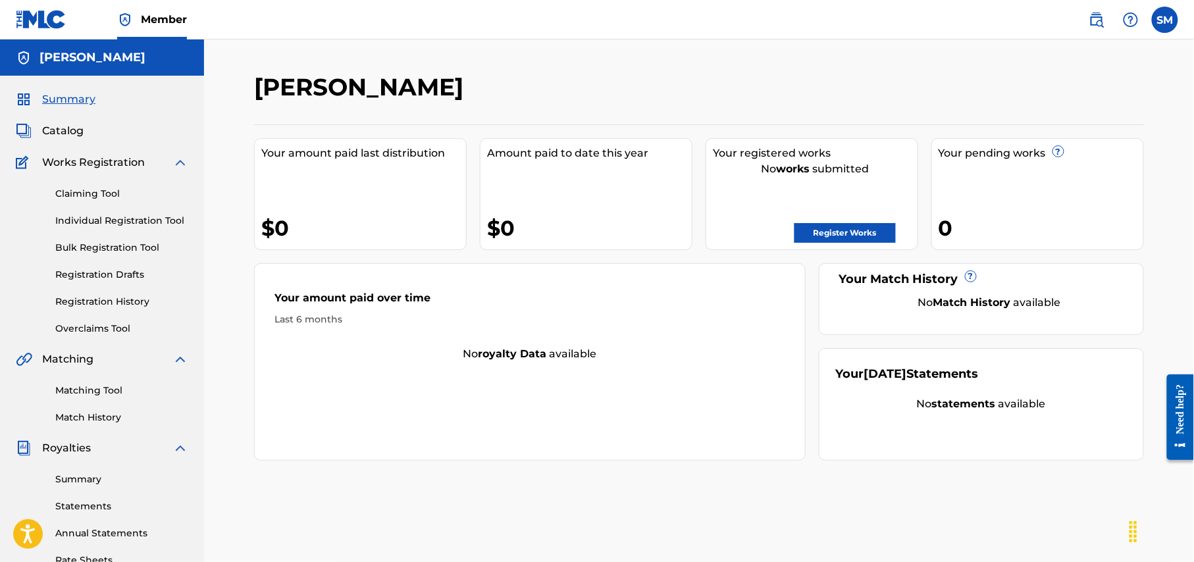
click at [122, 303] on link "Registration History" at bounding box center [121, 302] width 133 height 14
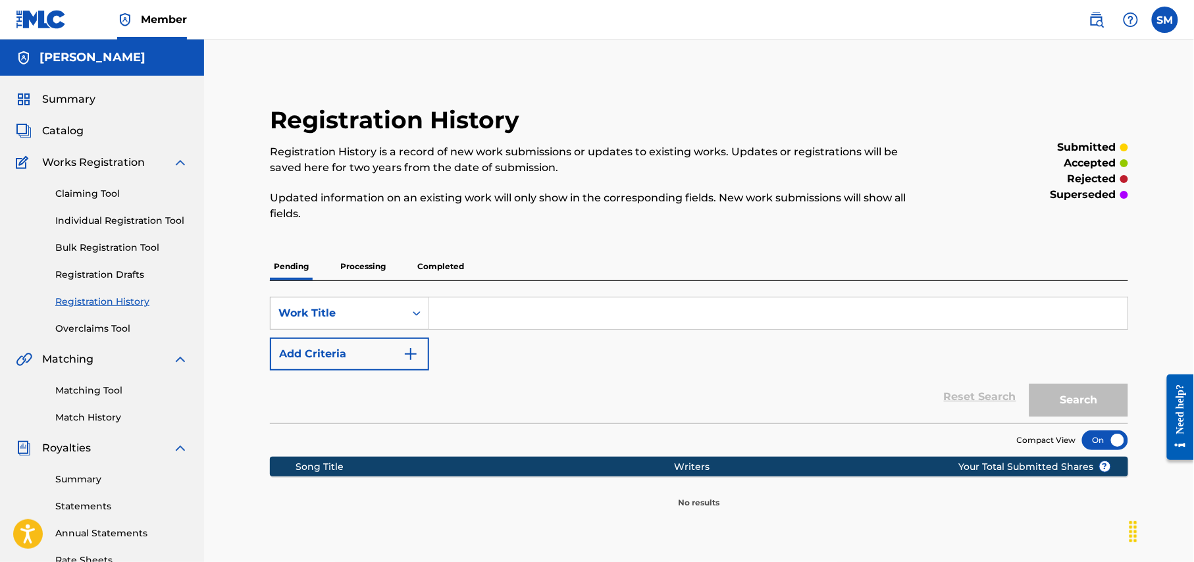
click at [369, 270] on p "Processing" at bounding box center [362, 267] width 53 height 28
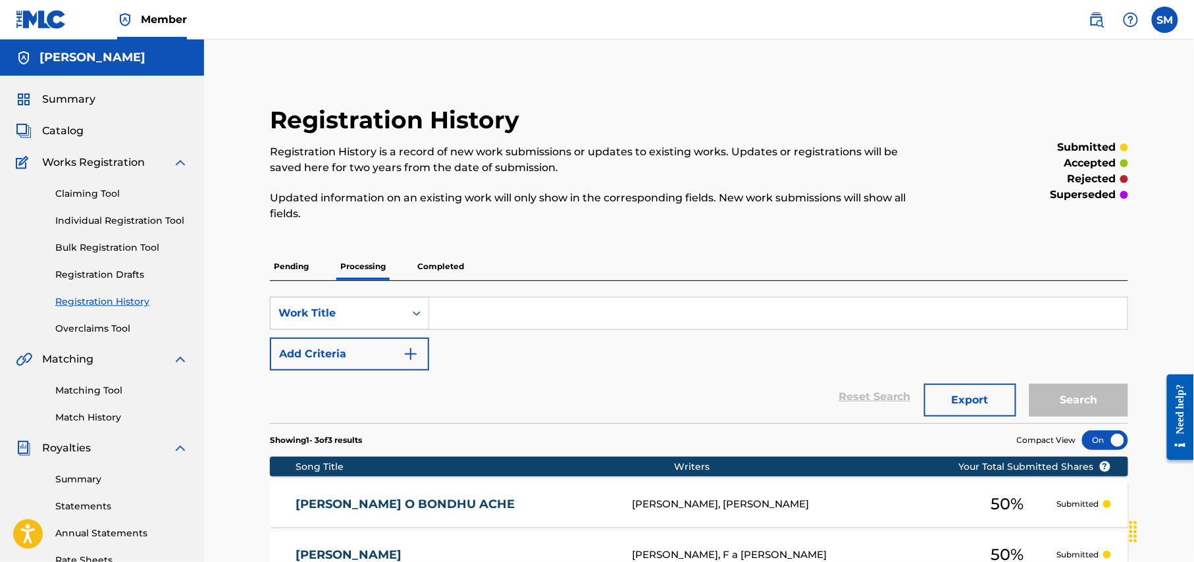
click at [445, 267] on p "Completed" at bounding box center [440, 267] width 55 height 28
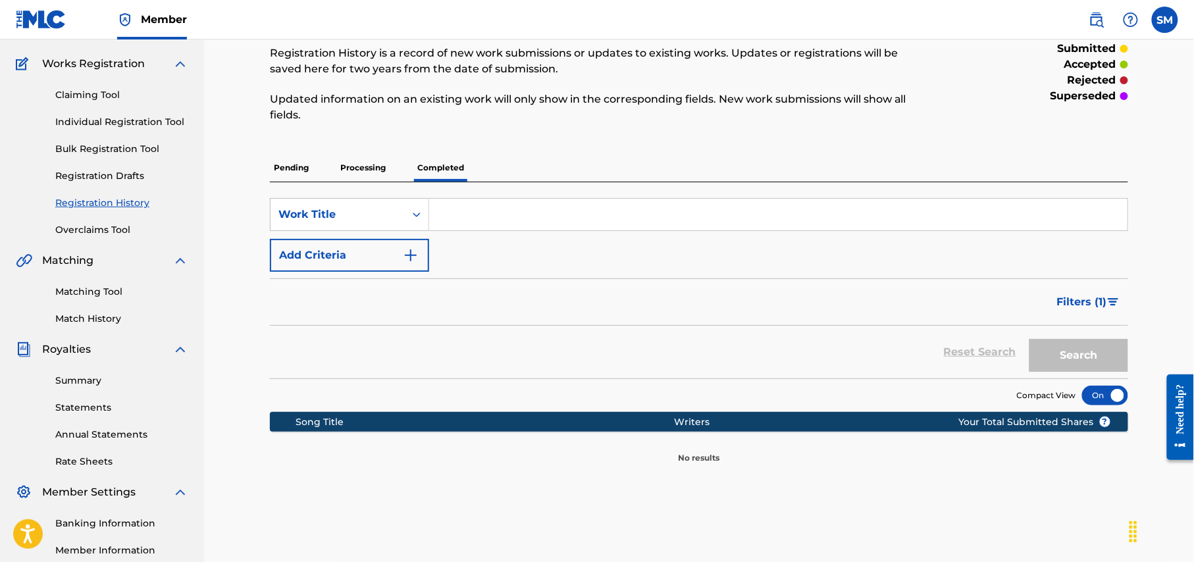
scroll to position [253, 0]
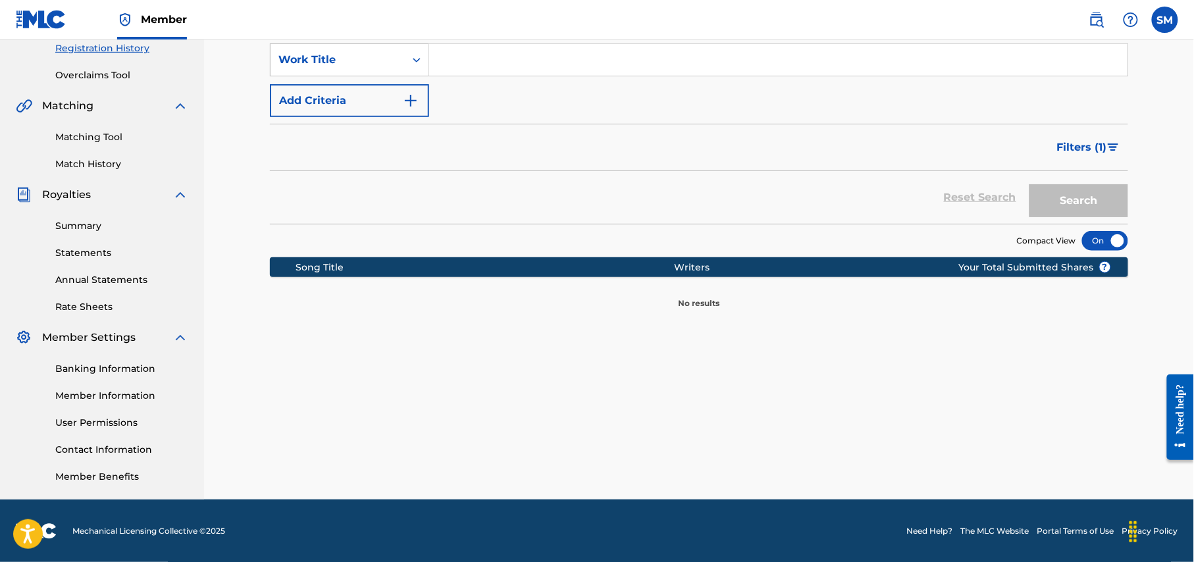
click at [132, 365] on link "Banking Information" at bounding box center [121, 369] width 133 height 14
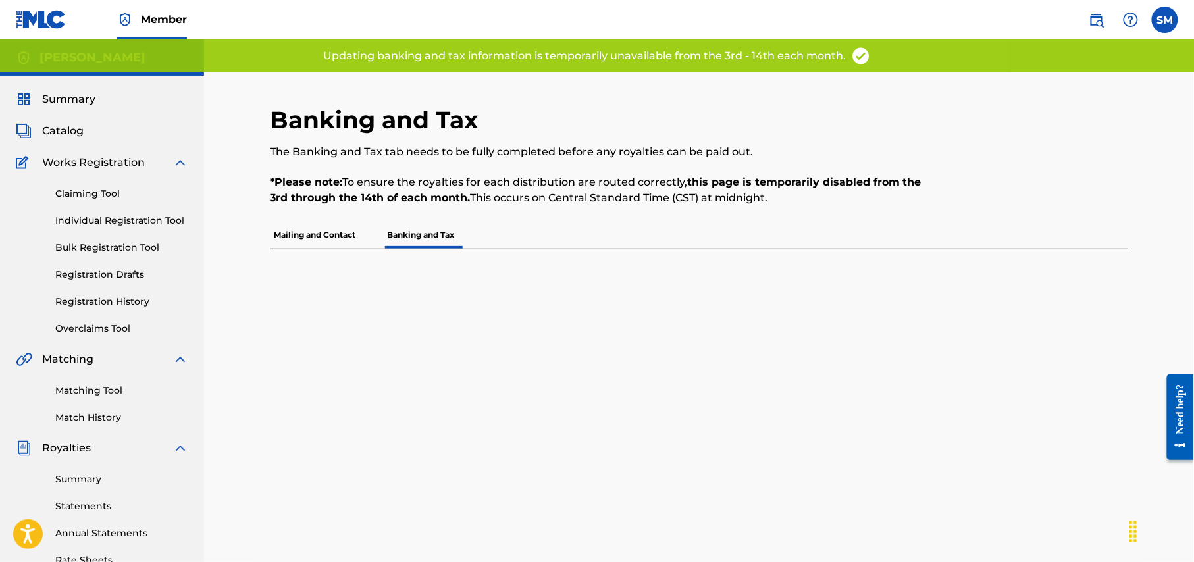
click at [323, 230] on p "Mailing and Contact" at bounding box center [315, 235] width 90 height 28
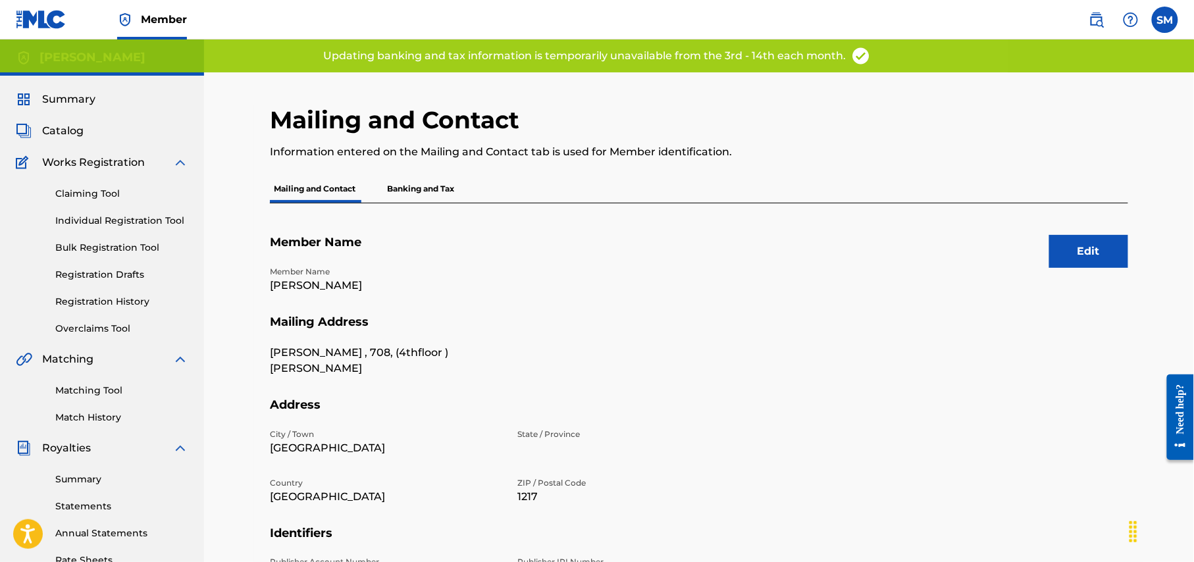
click at [444, 185] on p "Banking and Tax" at bounding box center [420, 189] width 75 height 28
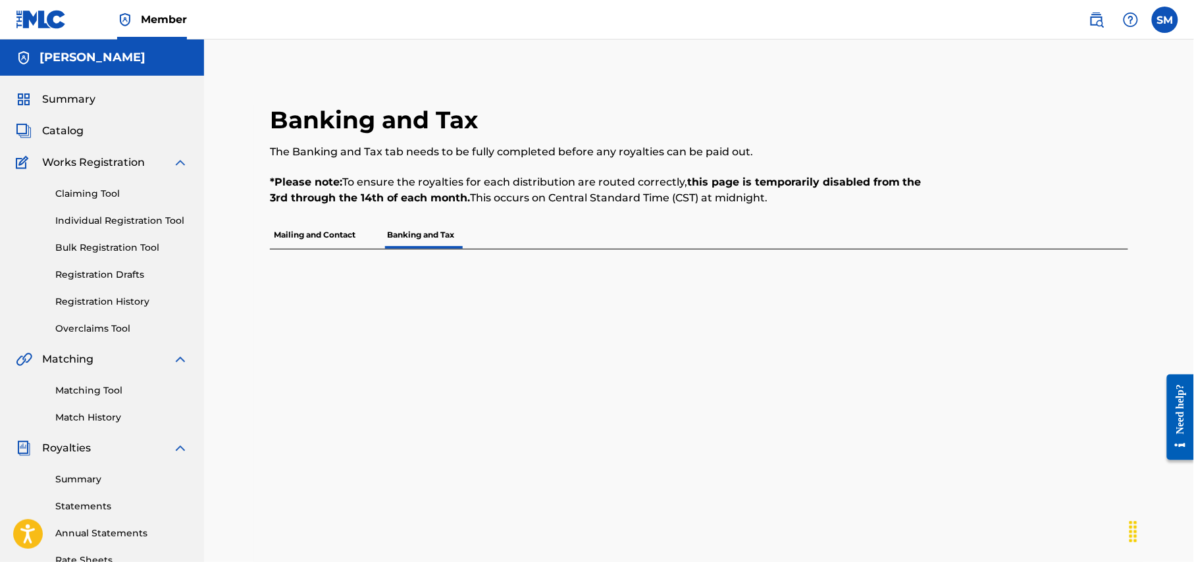
click at [299, 230] on p "Mailing and Contact" at bounding box center [315, 235] width 90 height 28
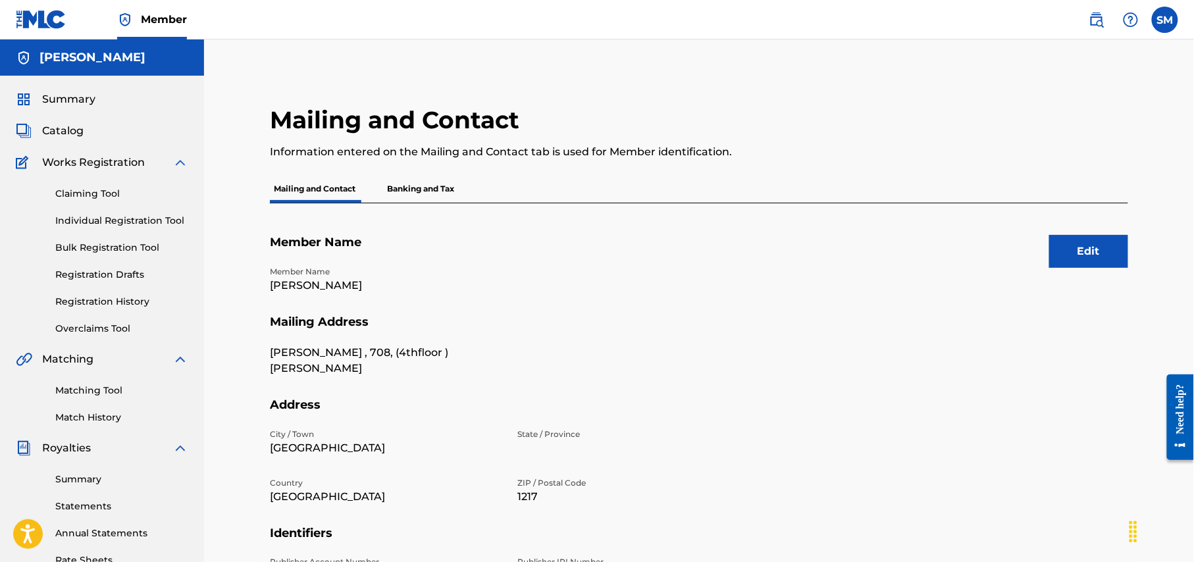
click at [101, 196] on link "Claiming Tool" at bounding box center [121, 194] width 133 height 14
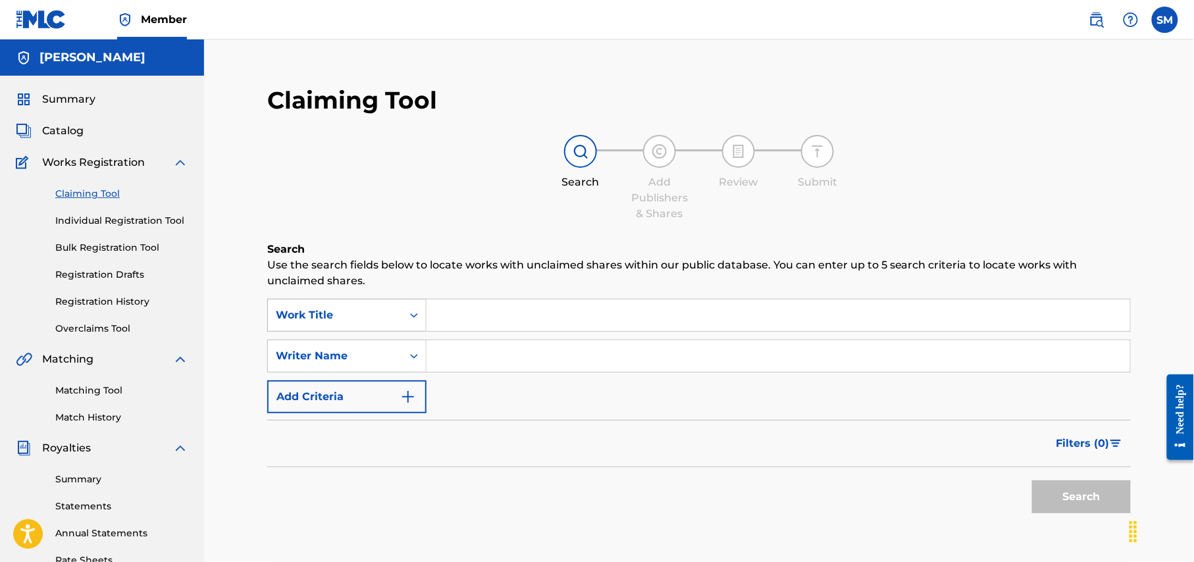
click at [412, 314] on icon "Search Form" at bounding box center [413, 315] width 13 height 13
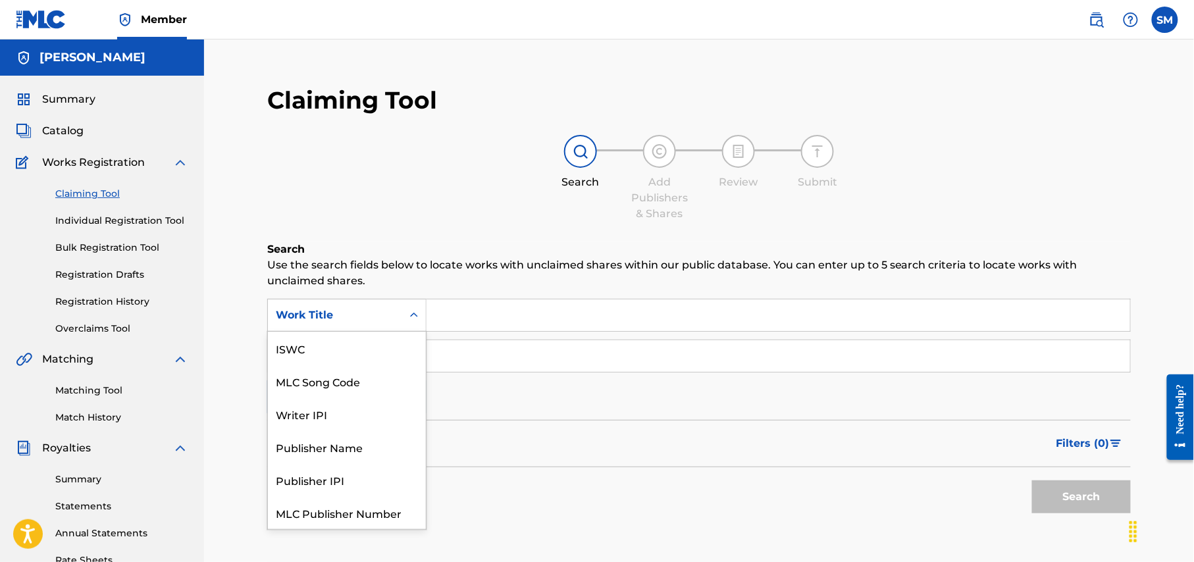
scroll to position [33, 0]
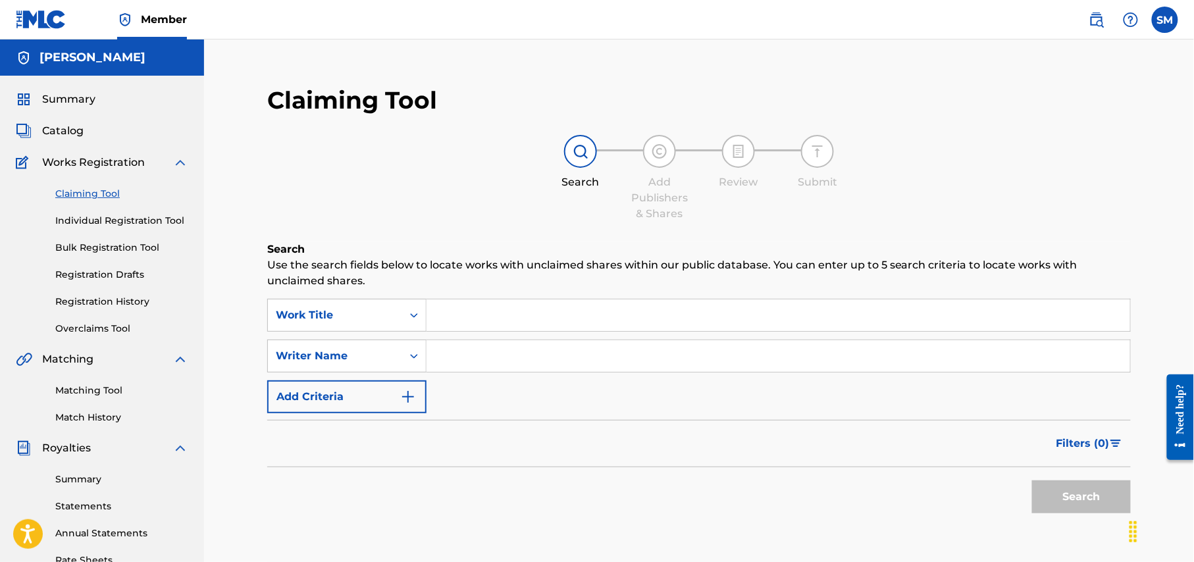
click at [243, 475] on div "Claiming Tool Search Add Publishers & Shares Review Submit Search Use the searc…" at bounding box center [699, 412] width 922 height 681
click at [74, 98] on span "Summary" at bounding box center [68, 100] width 53 height 16
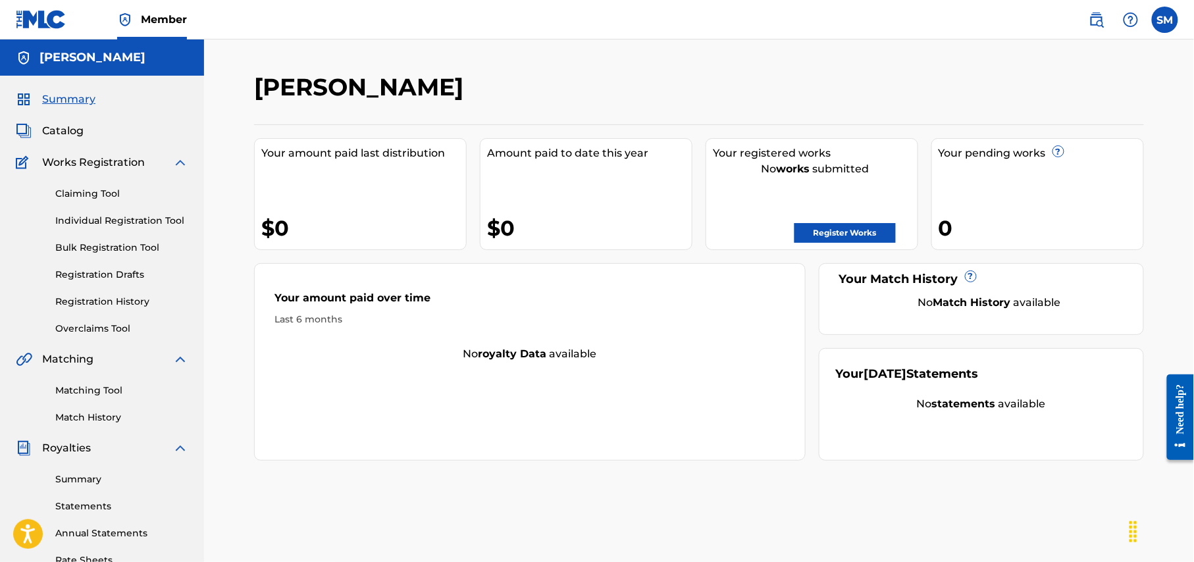
click at [848, 230] on link "Register Works" at bounding box center [845, 233] width 101 height 20
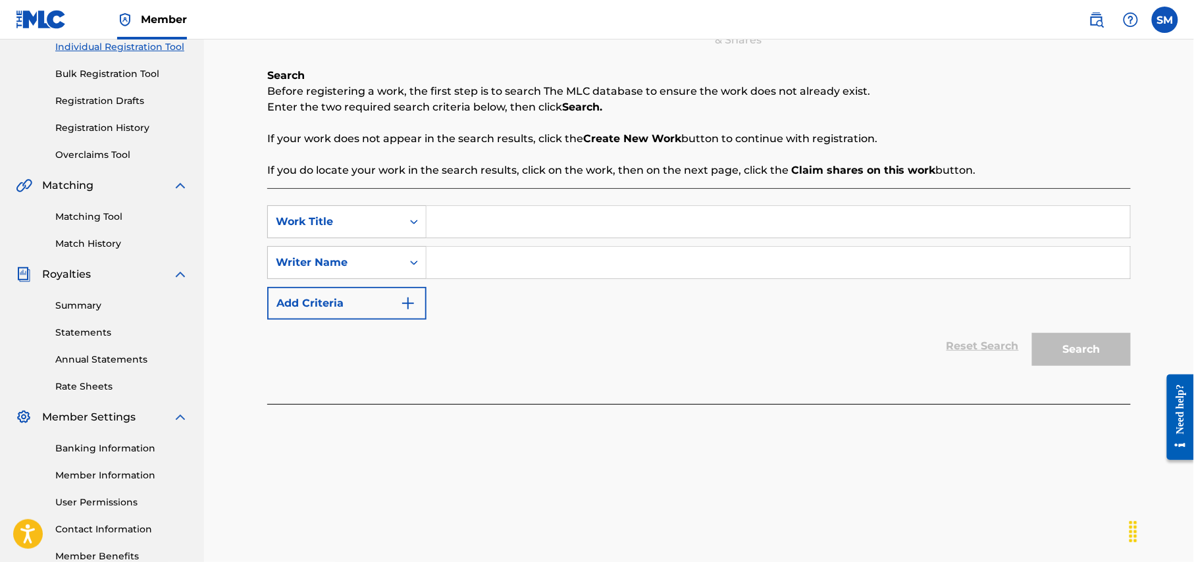
scroll to position [175, 0]
click at [87, 209] on link "Matching Tool" at bounding box center [121, 216] width 133 height 14
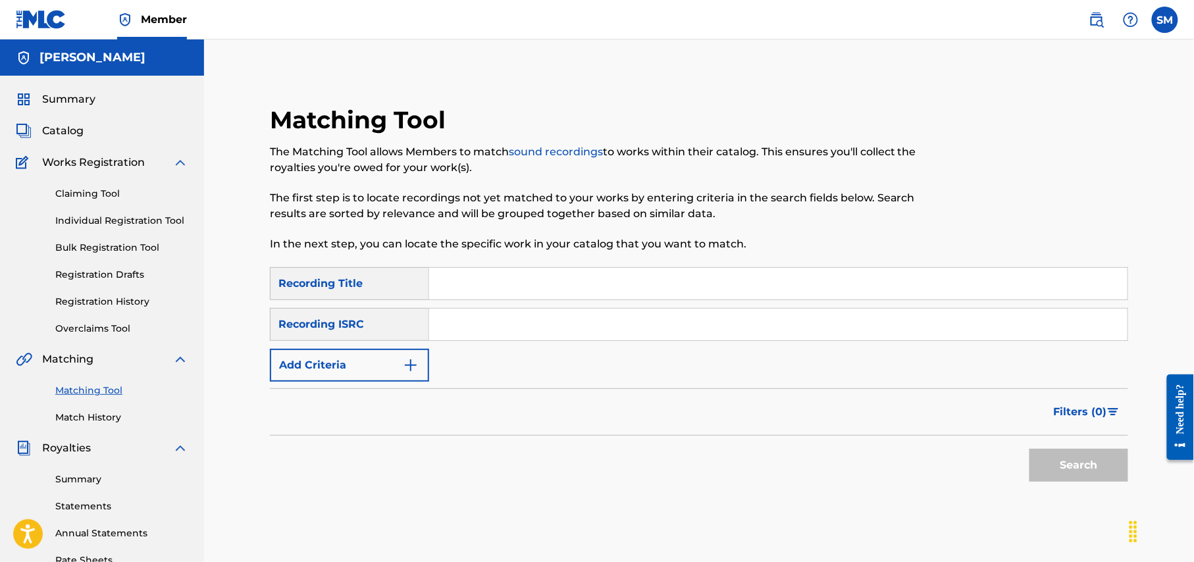
click at [545, 285] on input "Search Form" at bounding box center [778, 284] width 698 height 32
click at [467, 287] on input "Search Form" at bounding box center [778, 284] width 698 height 32
click at [396, 290] on div "Recording Title" at bounding box center [349, 283] width 159 height 33
click at [488, 284] on input "Search Form" at bounding box center [778, 284] width 698 height 32
paste input "[PERSON_NAME]"
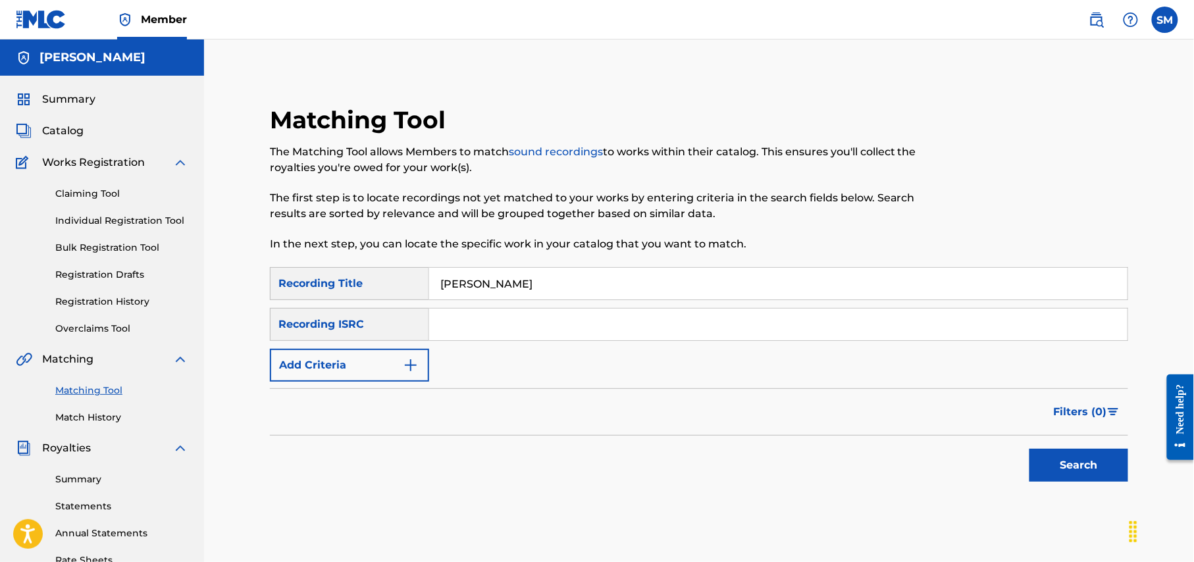
type input "[PERSON_NAME]"
click at [387, 328] on div "Recording ISRC" at bounding box center [349, 324] width 159 height 33
click at [1093, 474] on button "Search" at bounding box center [1079, 465] width 99 height 33
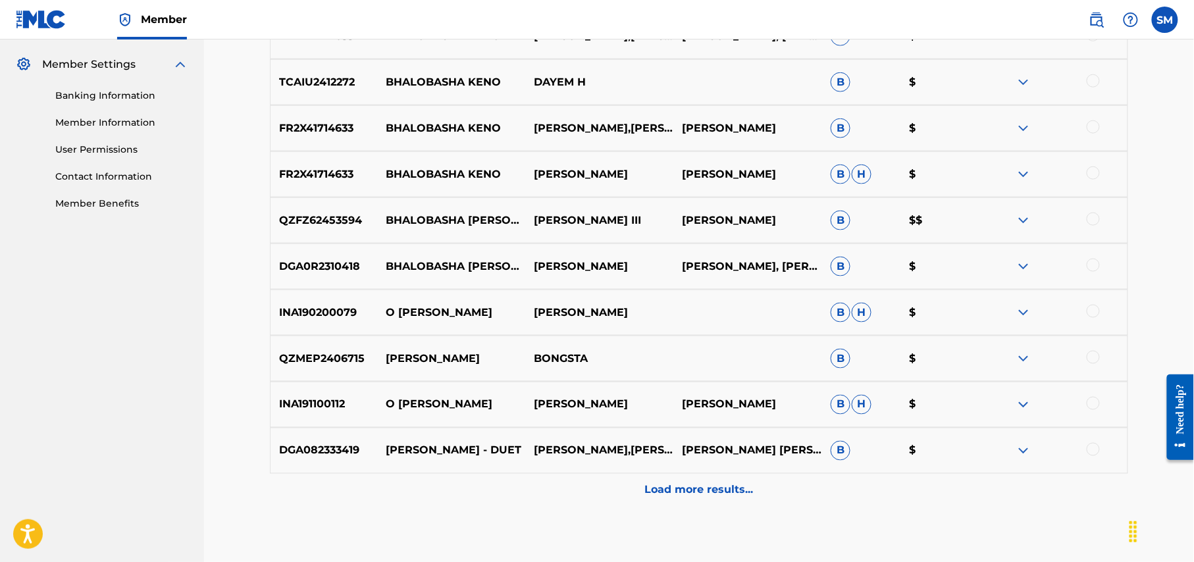
scroll to position [600, 0]
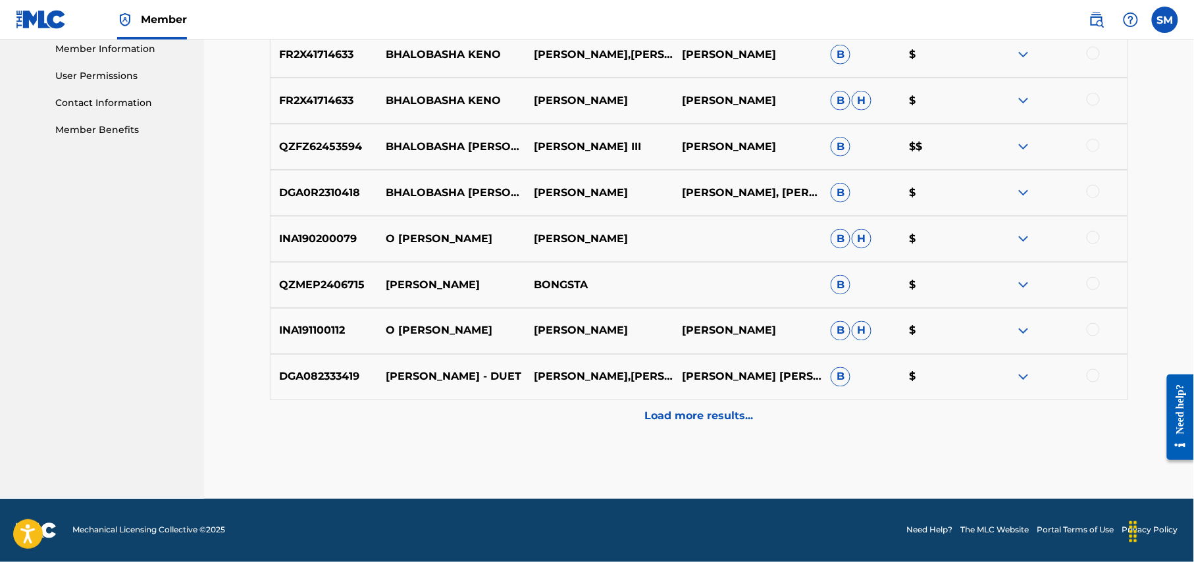
click at [718, 422] on p "Load more results..." at bounding box center [699, 417] width 109 height 16
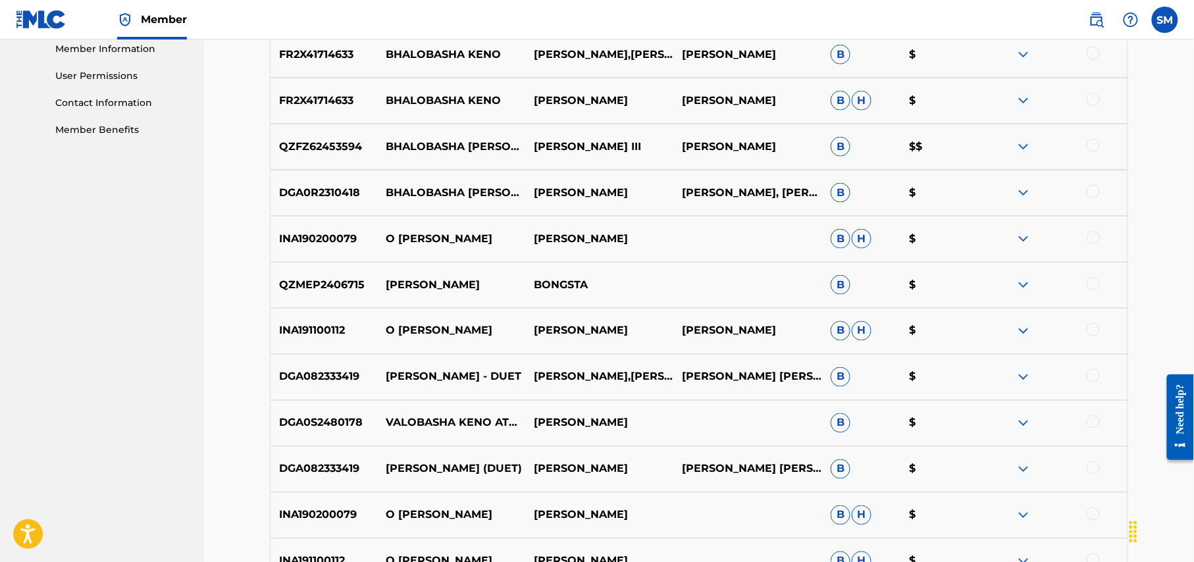
scroll to position [688, 0]
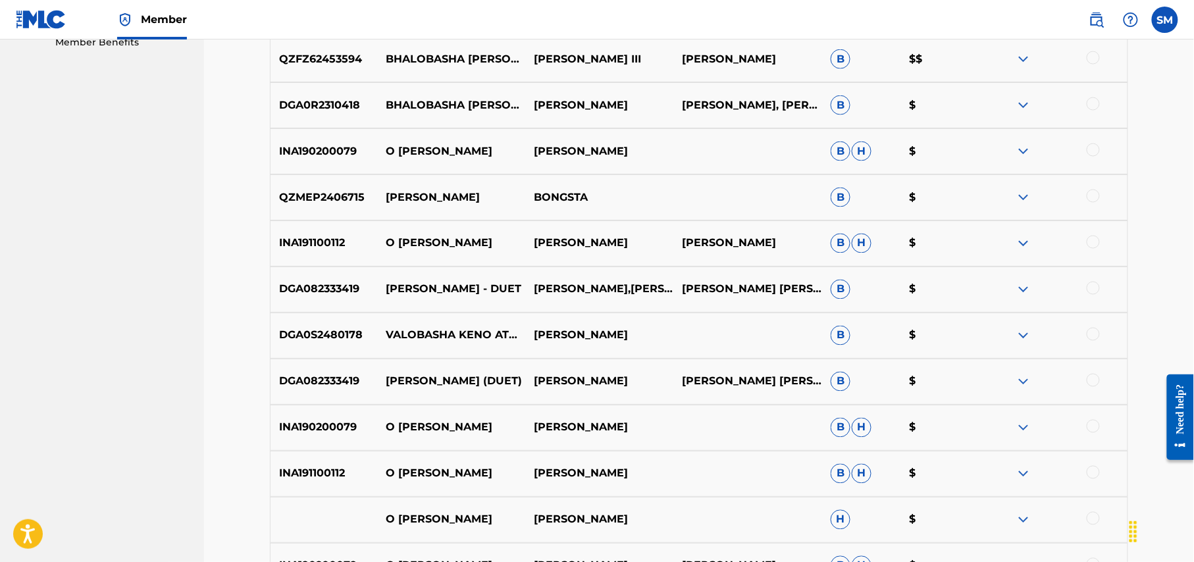
click at [1028, 382] on img at bounding box center [1024, 382] width 16 height 16
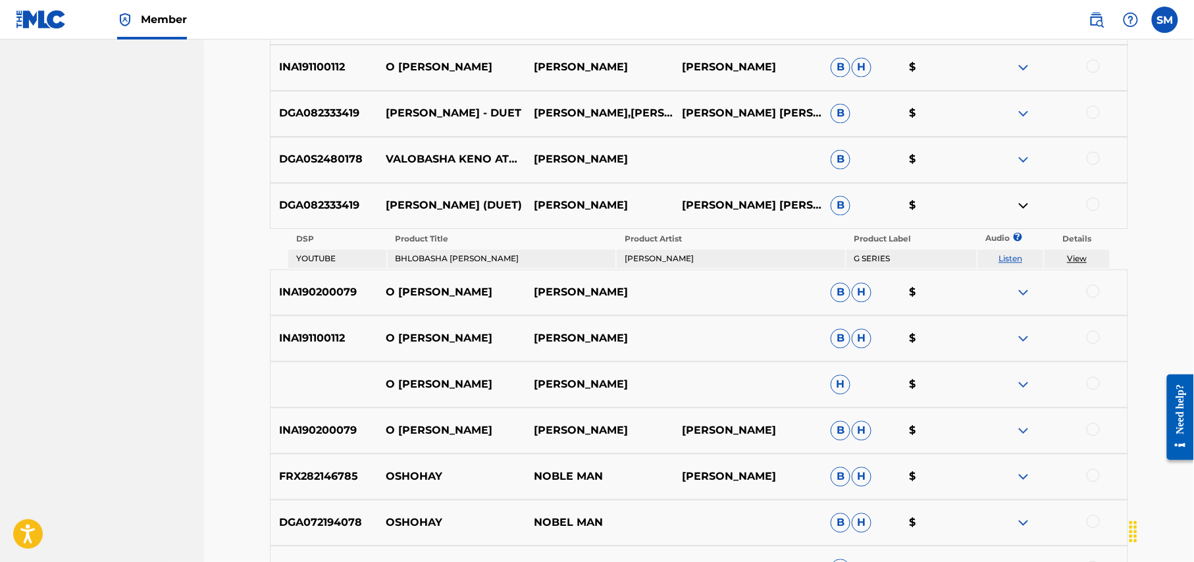
scroll to position [775, 0]
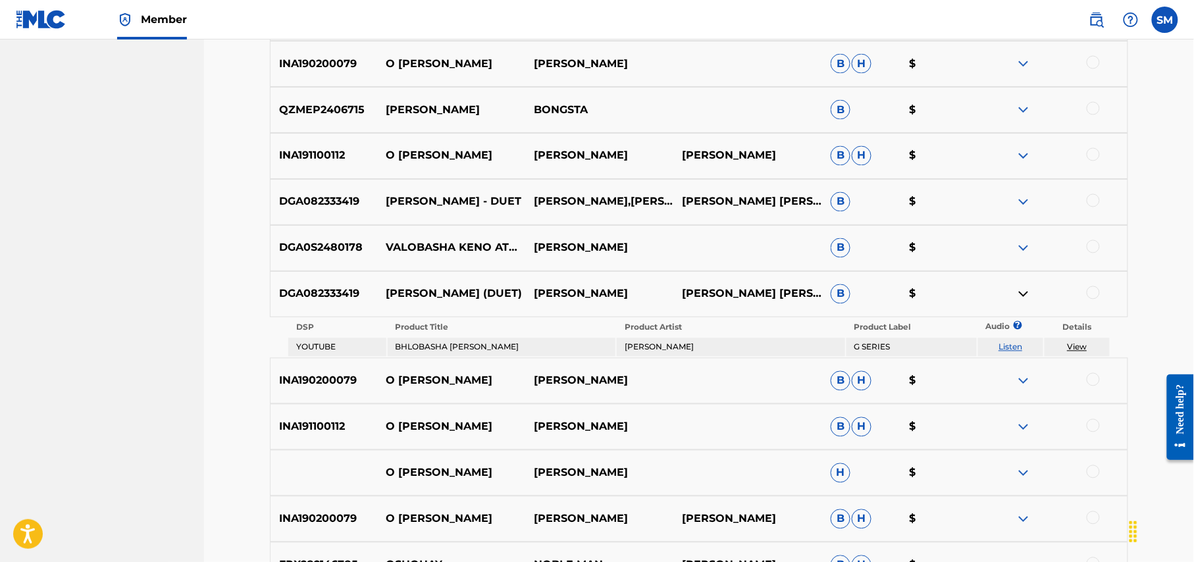
click at [912, 291] on p "$" at bounding box center [940, 294] width 78 height 16
click at [1023, 292] on img at bounding box center [1024, 294] width 16 height 16
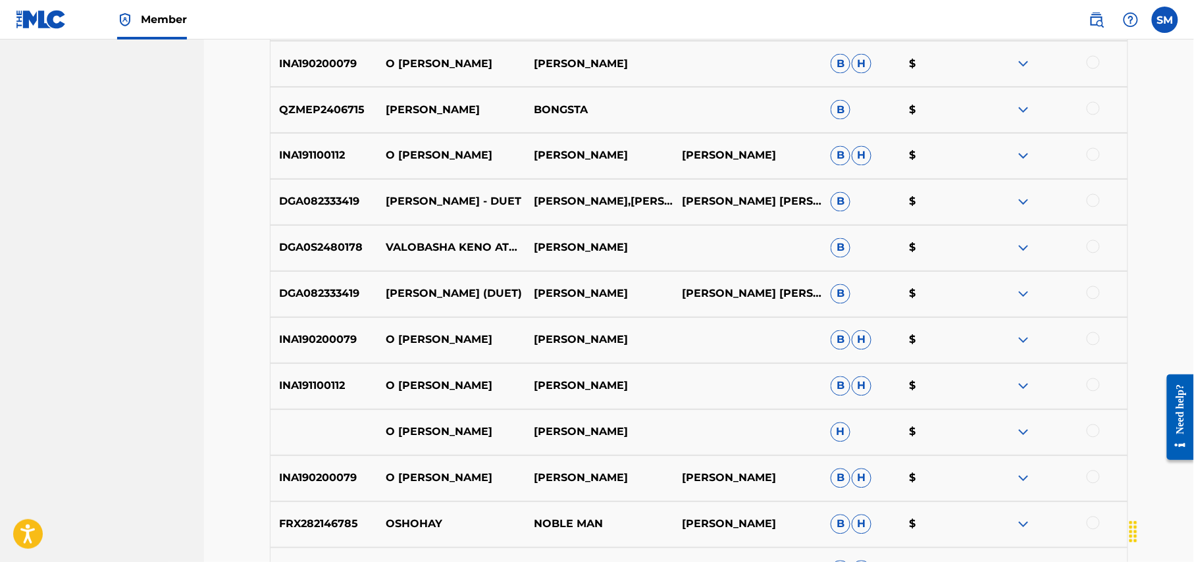
click at [1023, 292] on img at bounding box center [1024, 294] width 16 height 16
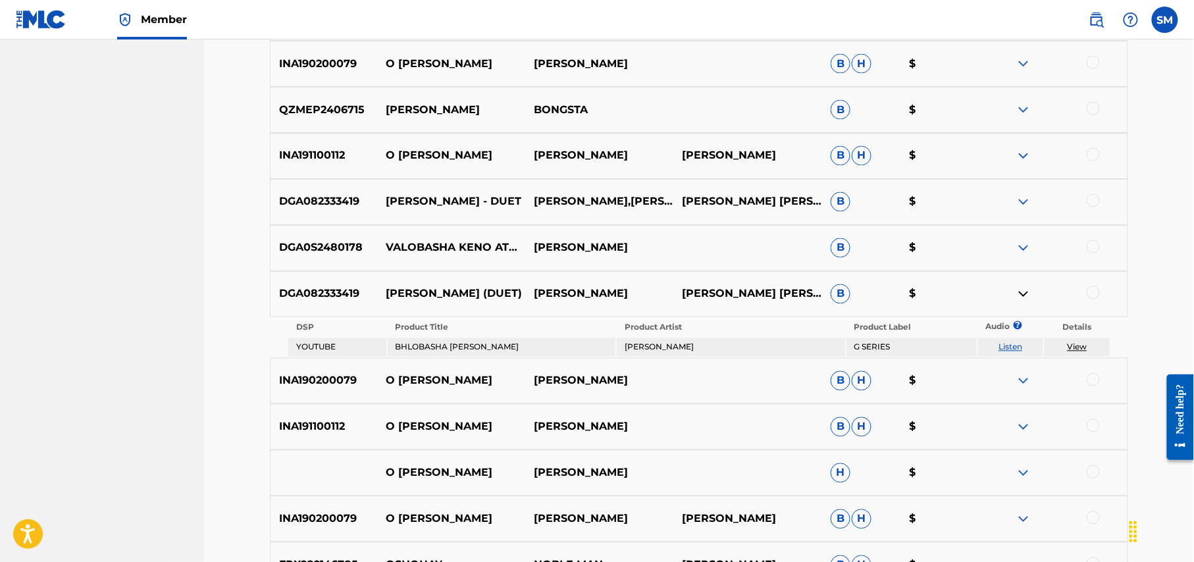
click at [1080, 345] on link "View" at bounding box center [1077, 347] width 20 height 10
click at [1016, 290] on img at bounding box center [1024, 294] width 16 height 16
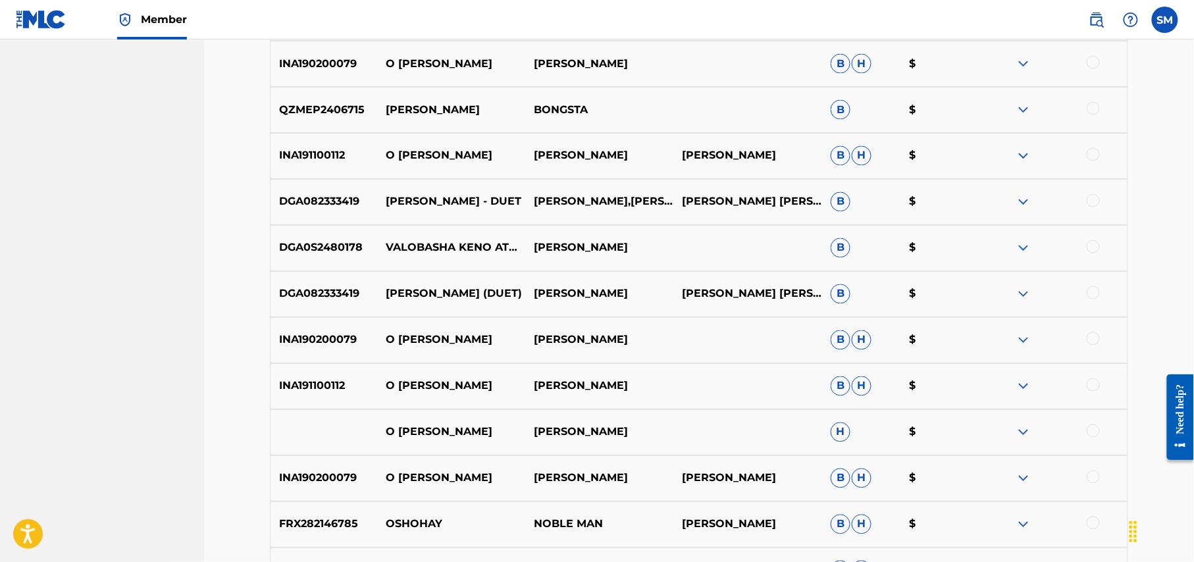
click at [1016, 290] on img at bounding box center [1024, 294] width 16 height 16
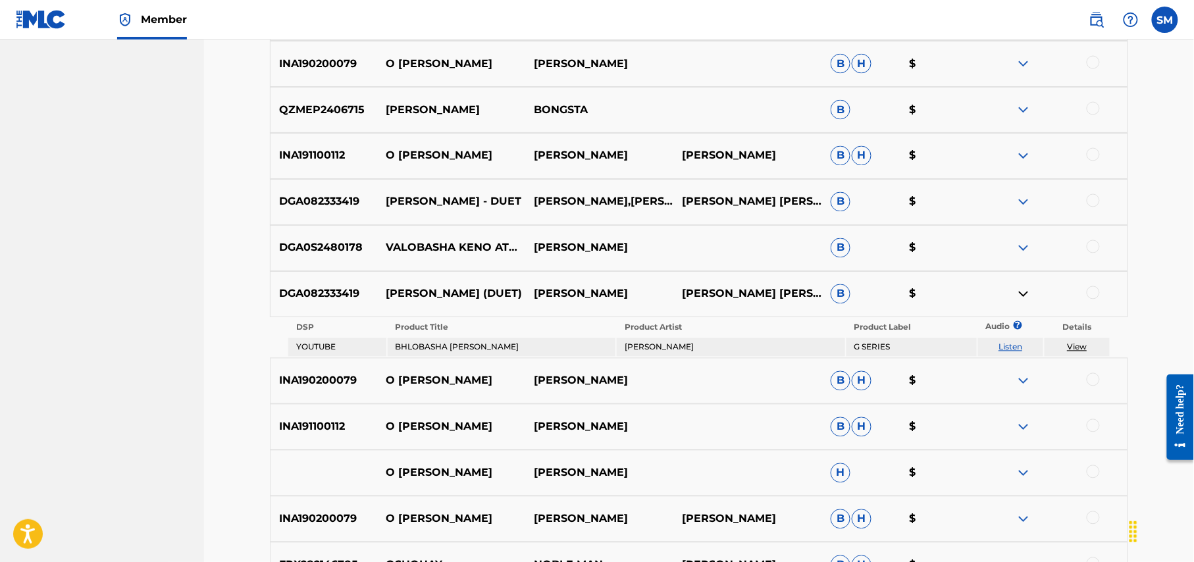
click at [1016, 290] on img at bounding box center [1024, 294] width 16 height 16
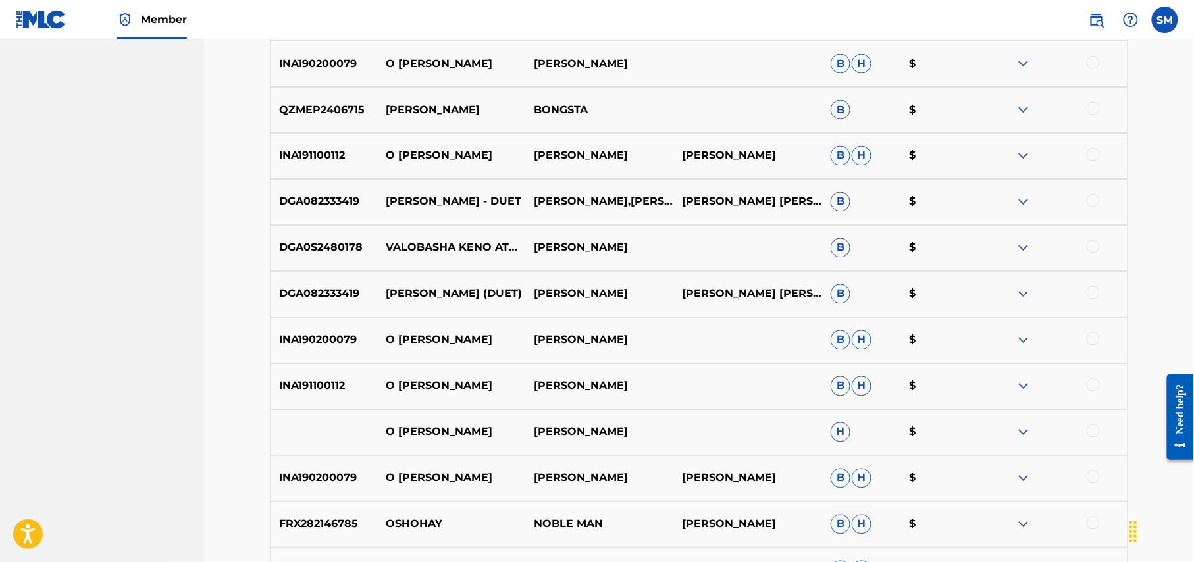
click at [1024, 199] on img at bounding box center [1024, 202] width 16 height 16
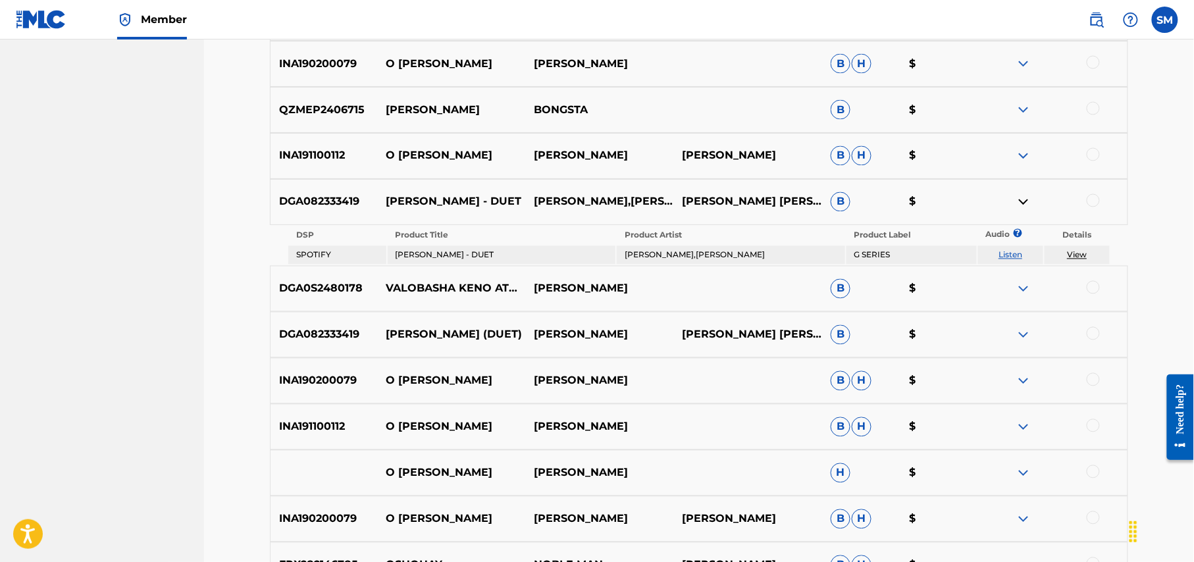
click at [1022, 197] on img at bounding box center [1024, 202] width 16 height 16
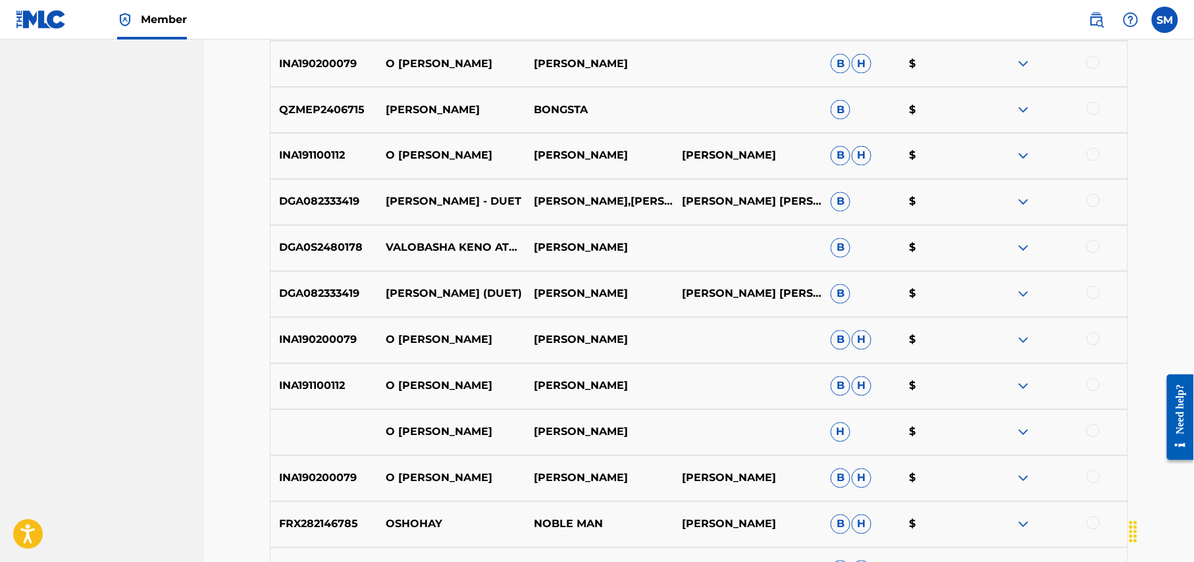
click at [1017, 243] on img at bounding box center [1024, 248] width 16 height 16
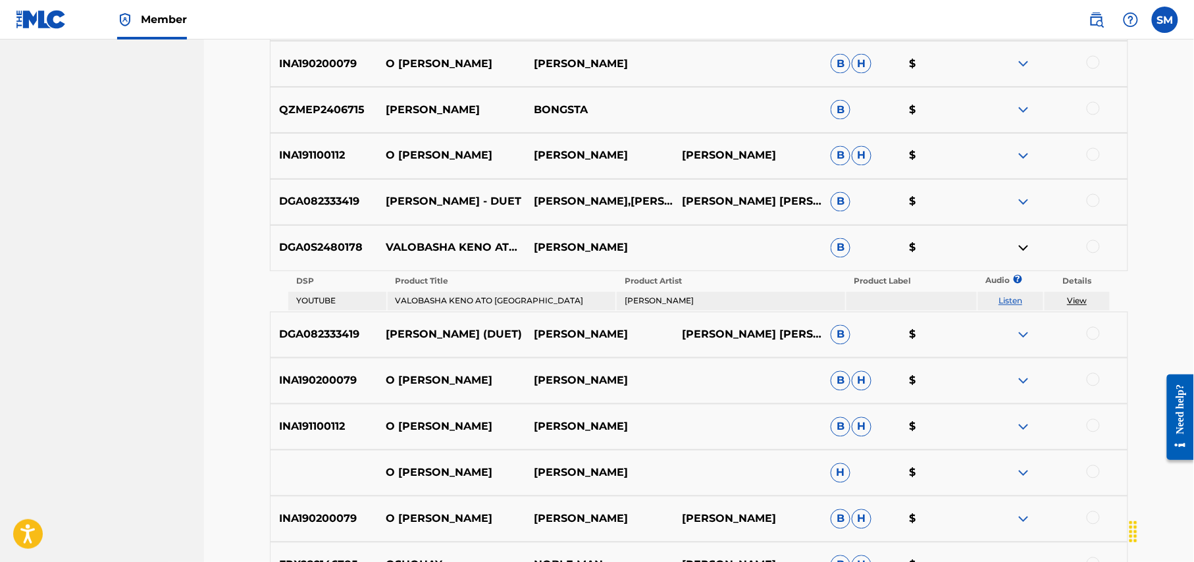
click at [1022, 248] on img at bounding box center [1024, 248] width 16 height 16
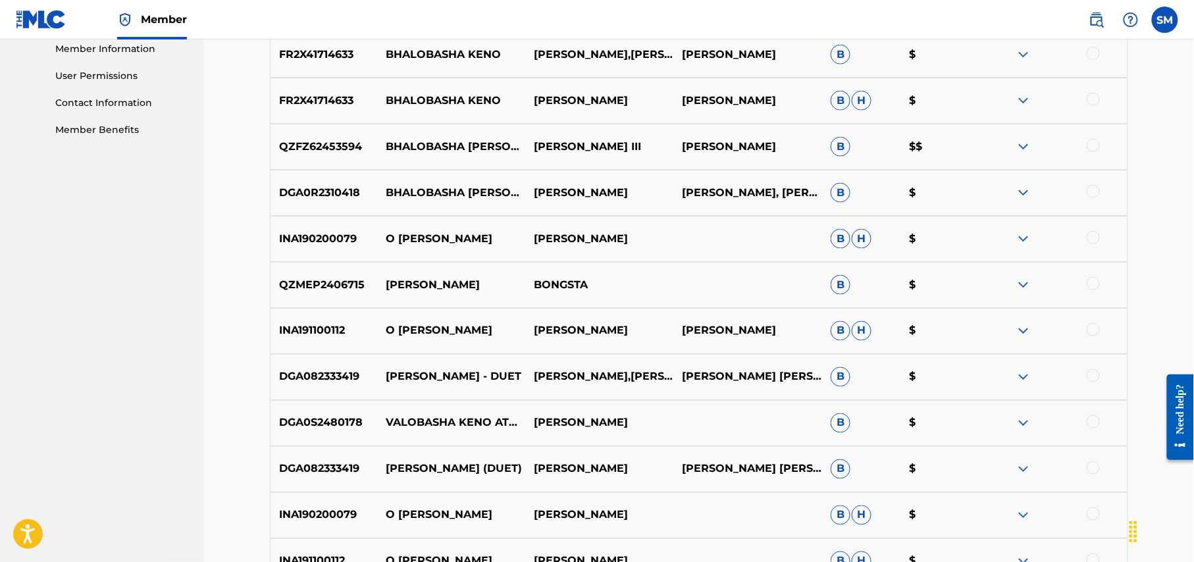
scroll to position [512, 0]
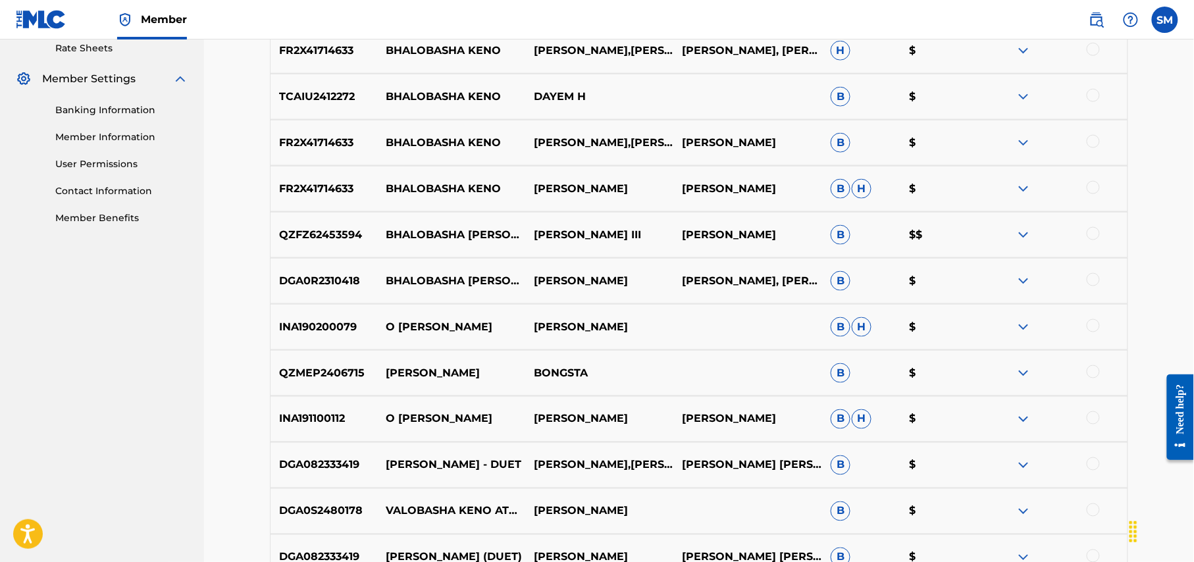
click at [1022, 229] on img at bounding box center [1024, 235] width 16 height 16
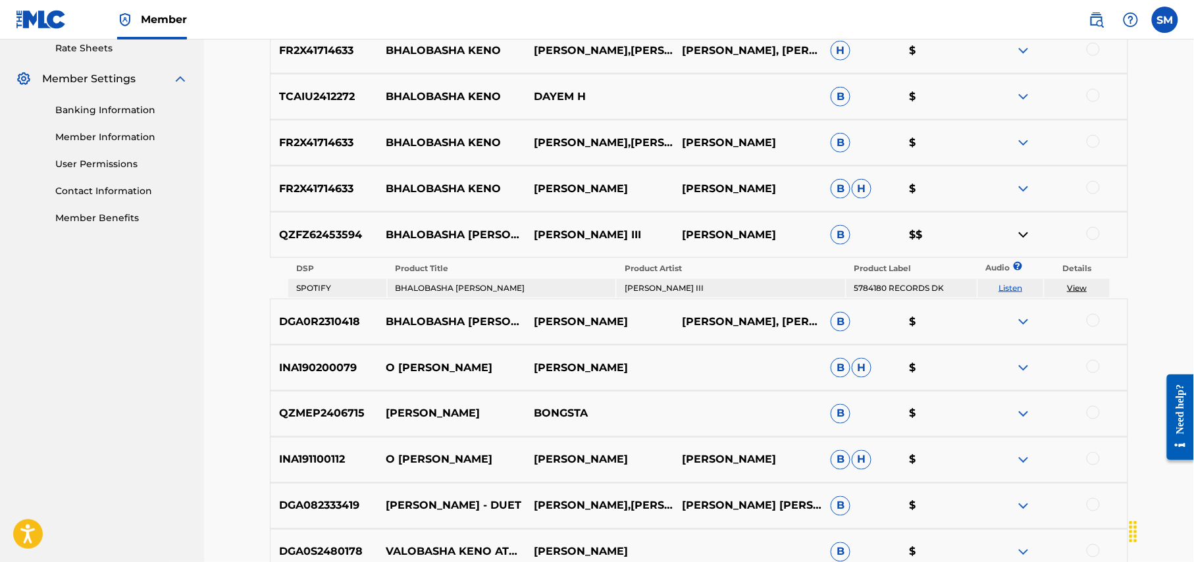
click at [1024, 190] on img at bounding box center [1024, 189] width 16 height 16
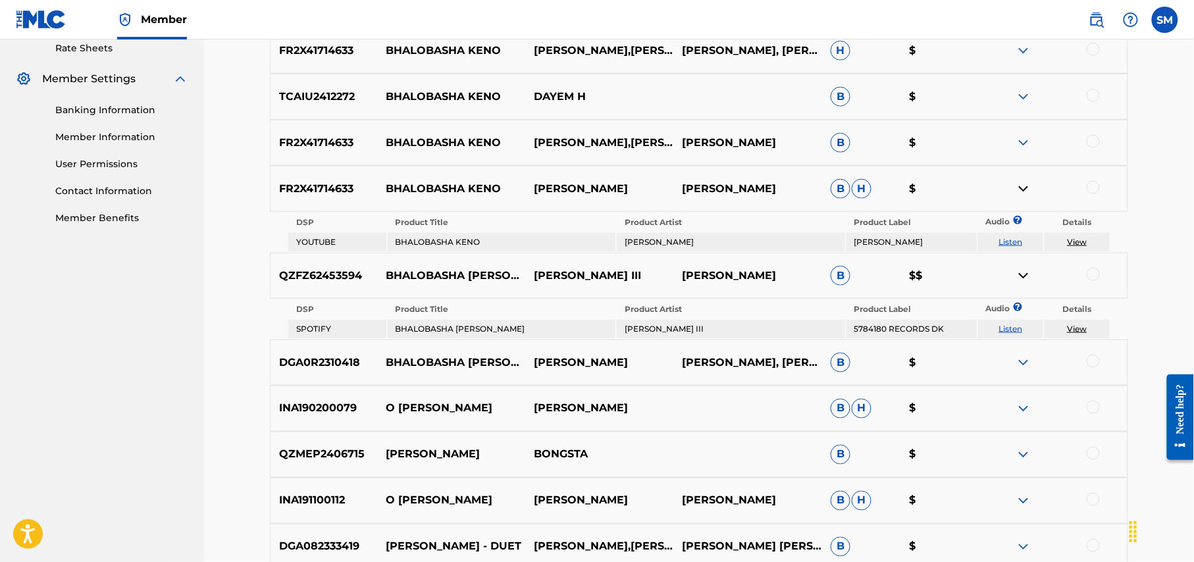
scroll to position [425, 0]
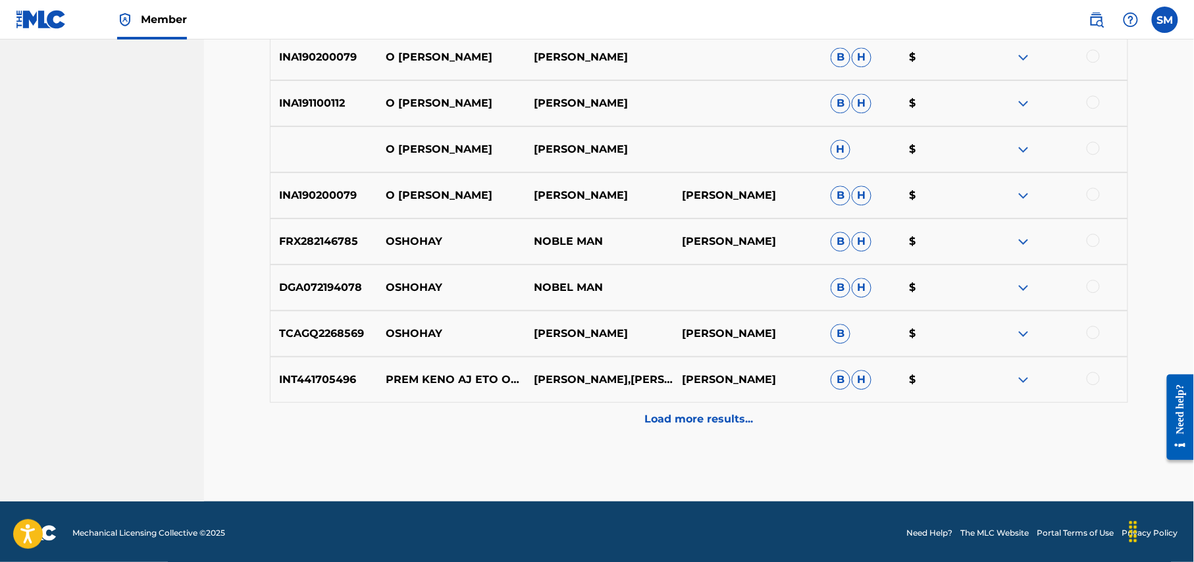
click at [715, 419] on p "Load more results..." at bounding box center [699, 419] width 109 height 16
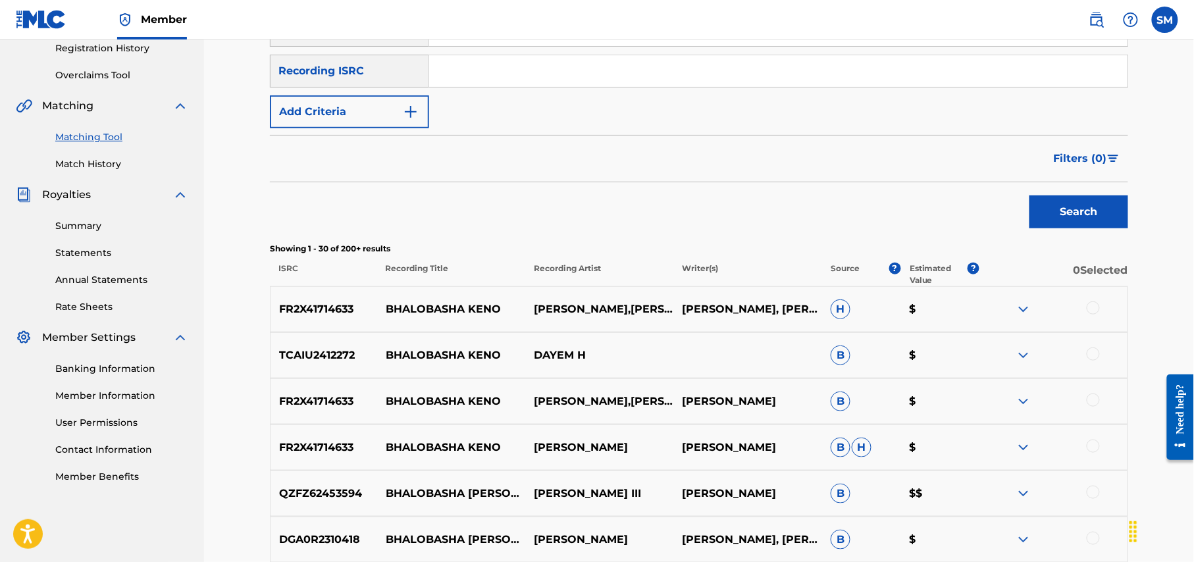
scroll to position [1140, 0]
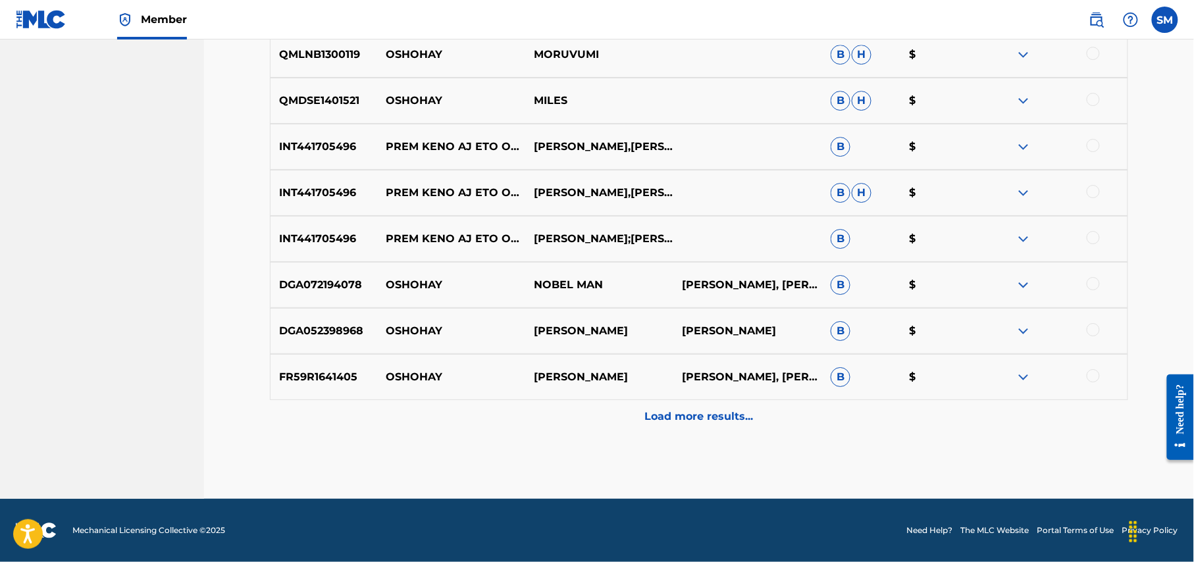
click at [712, 416] on p "Load more results..." at bounding box center [699, 417] width 109 height 16
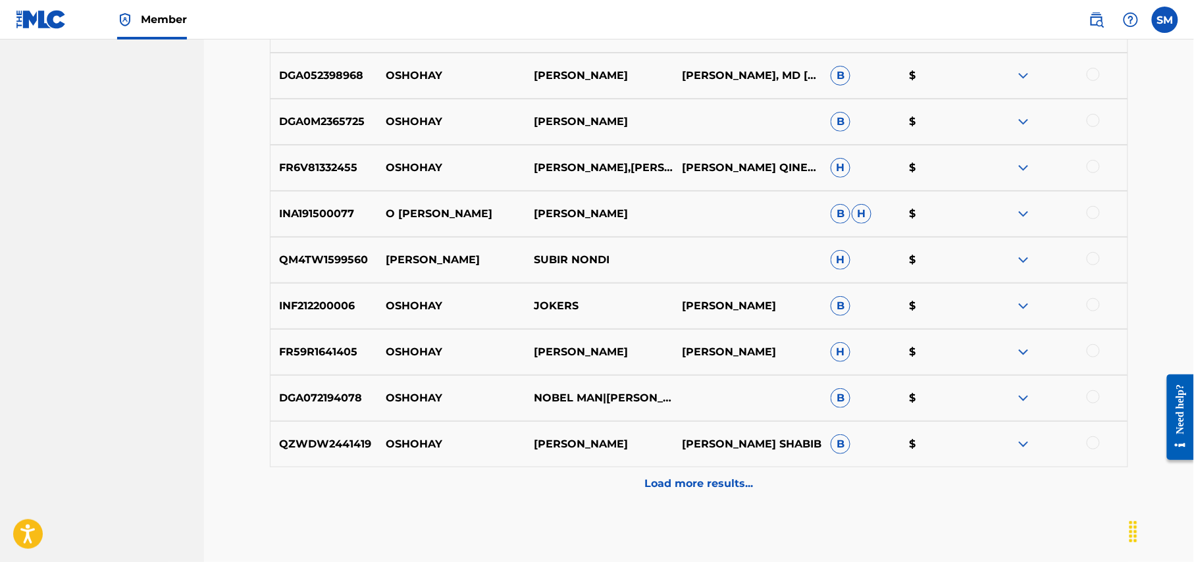
scroll to position [1983, 0]
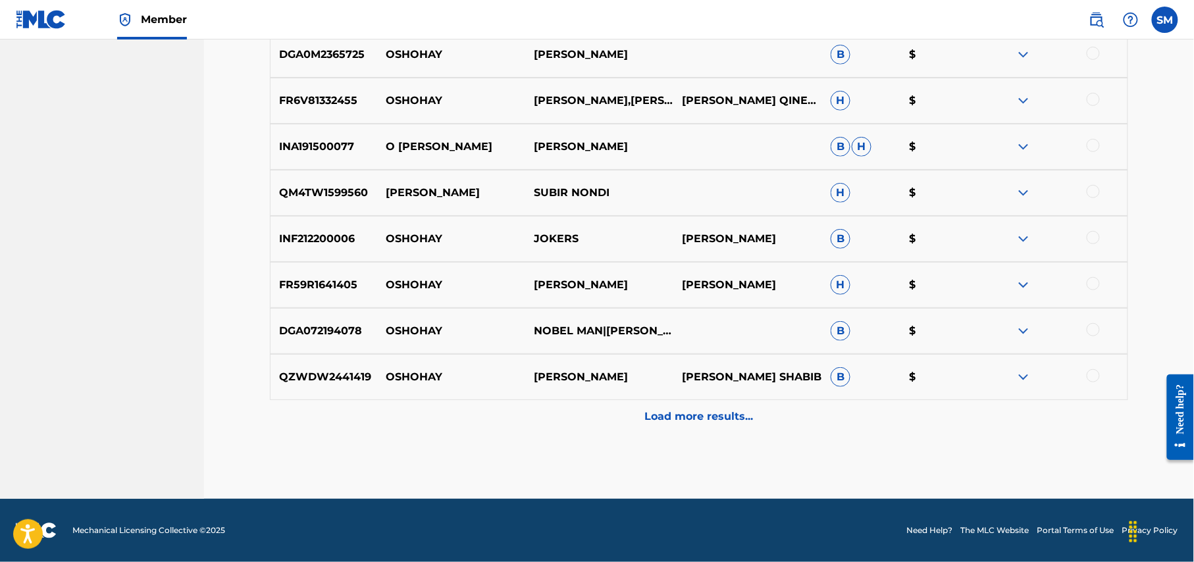
click at [744, 416] on p "Load more results..." at bounding box center [699, 417] width 109 height 16
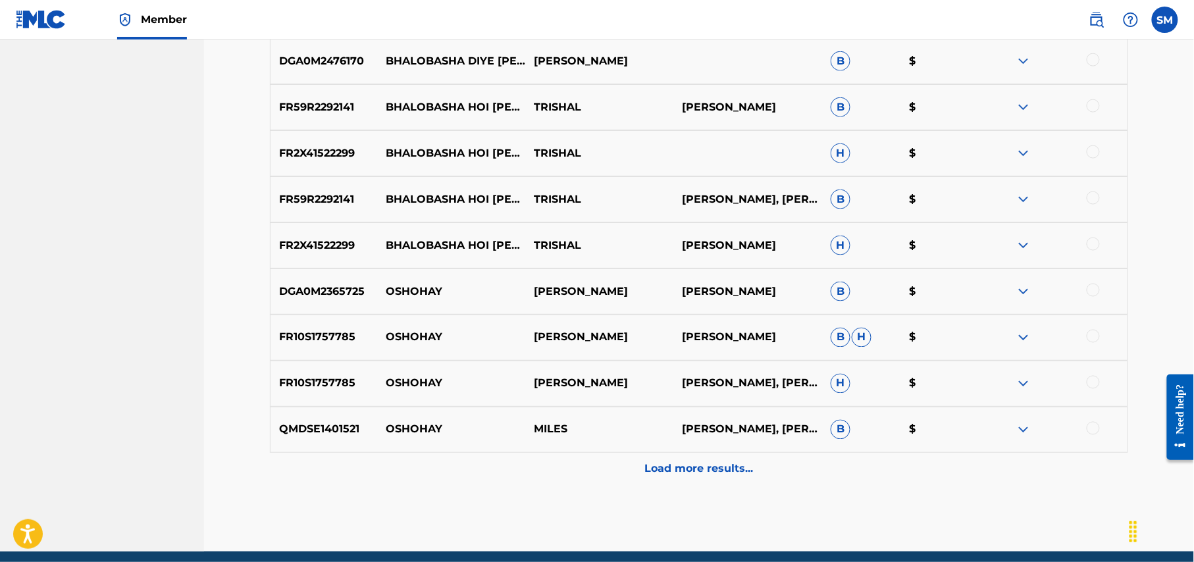
scroll to position [2444, 0]
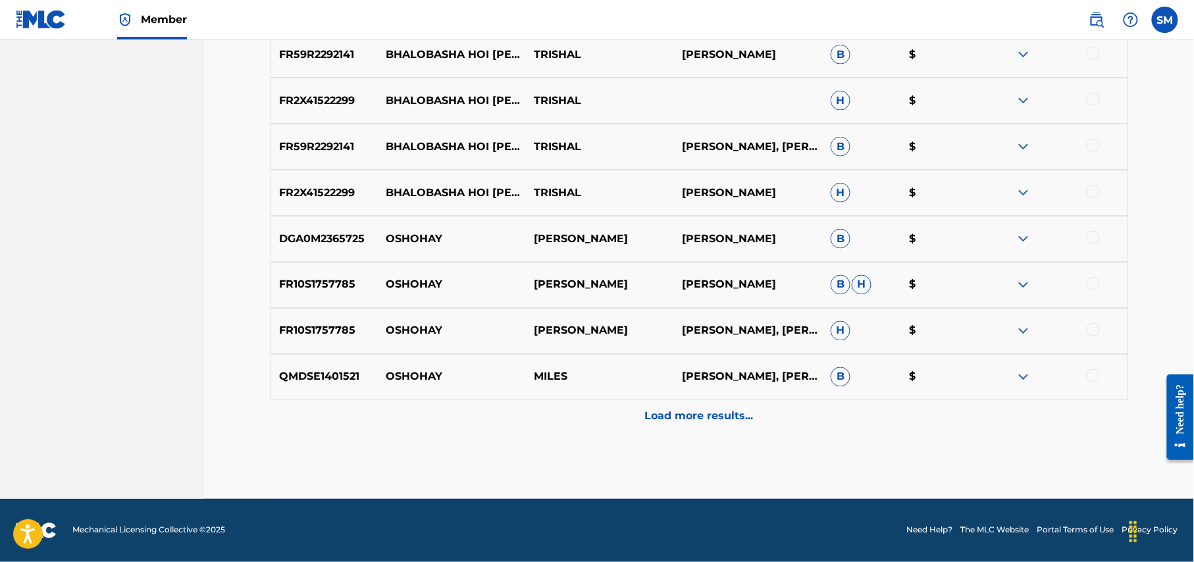
click at [698, 413] on p "Load more results..." at bounding box center [699, 417] width 109 height 16
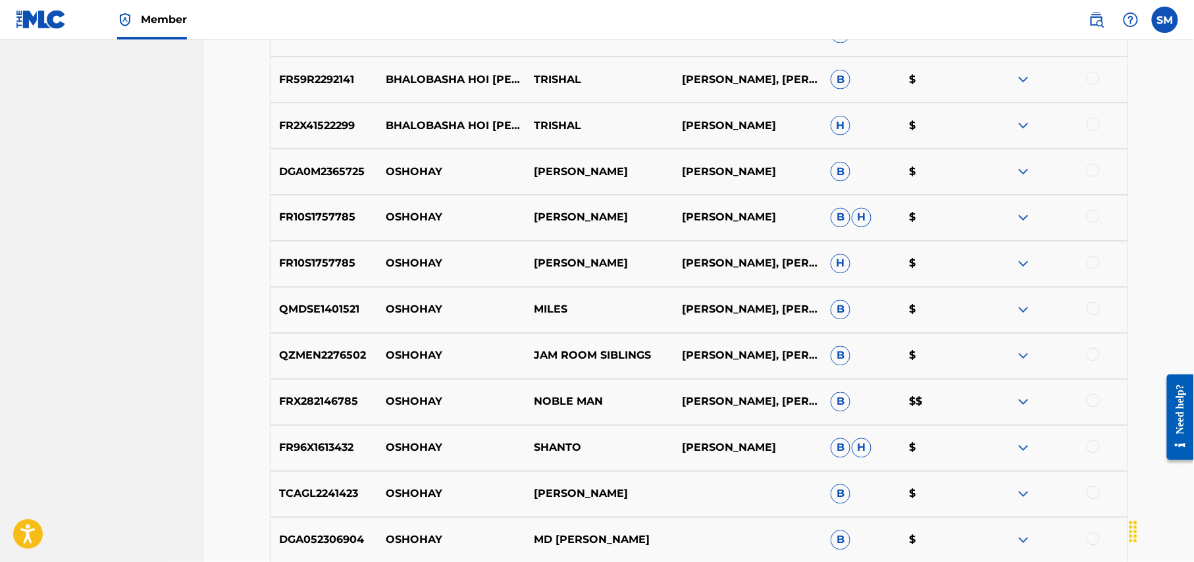
scroll to position [2531, 0]
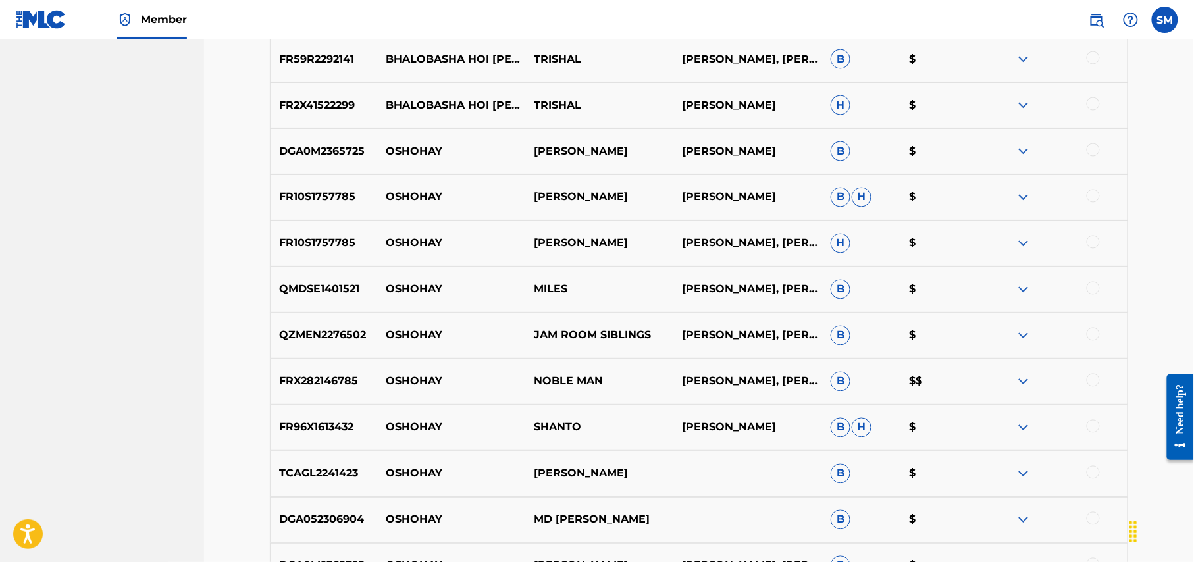
click at [1017, 243] on img at bounding box center [1024, 244] width 16 height 16
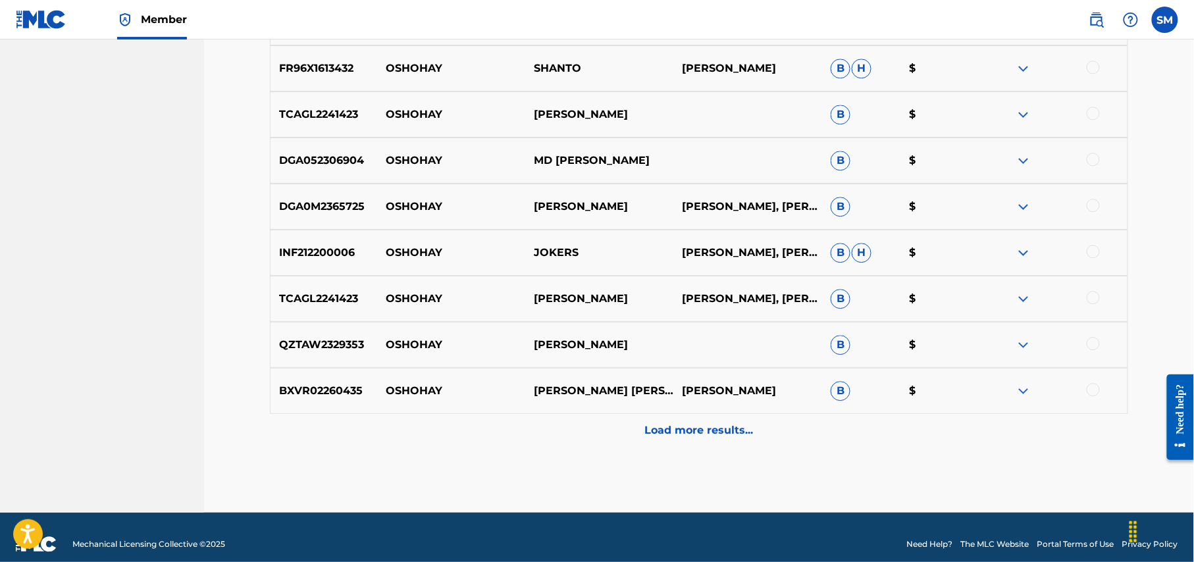
scroll to position [2944, 0]
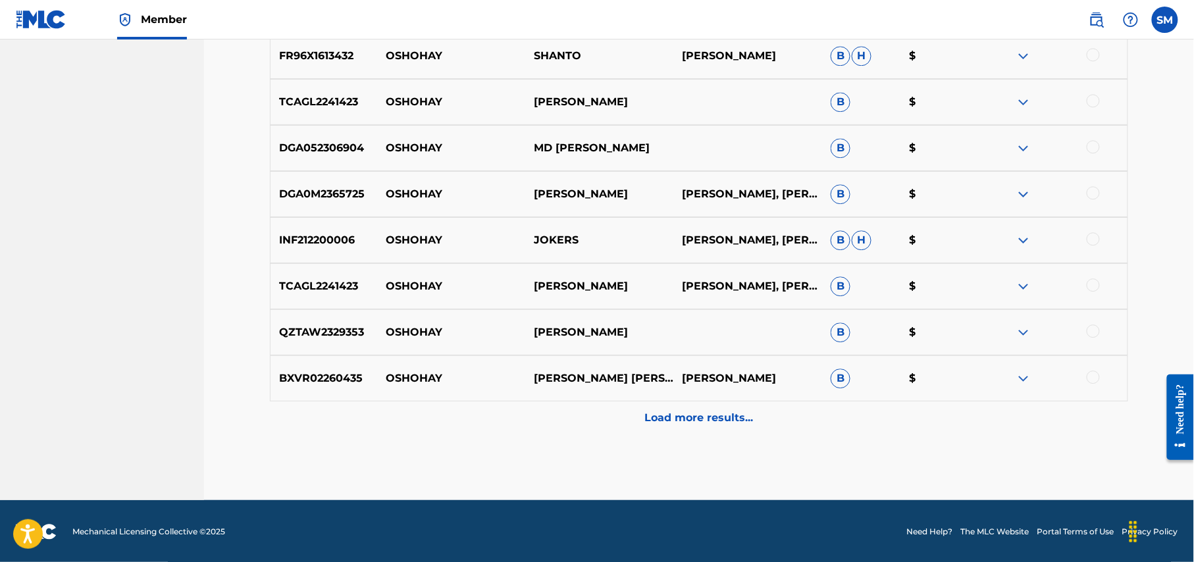
click at [725, 420] on p "Load more results..." at bounding box center [699, 418] width 109 height 16
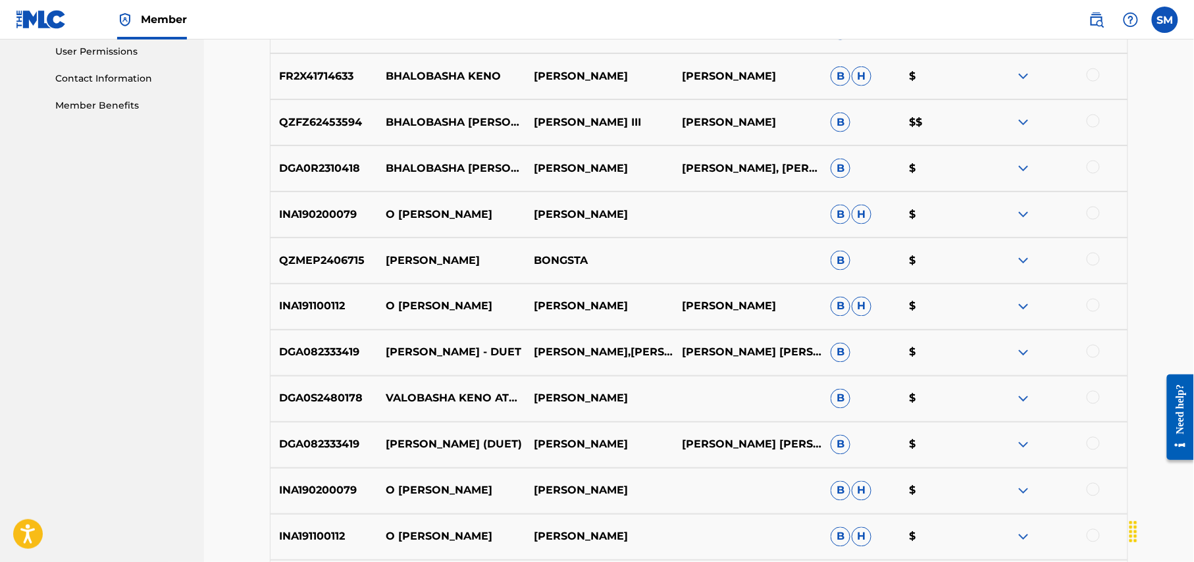
scroll to position [702, 0]
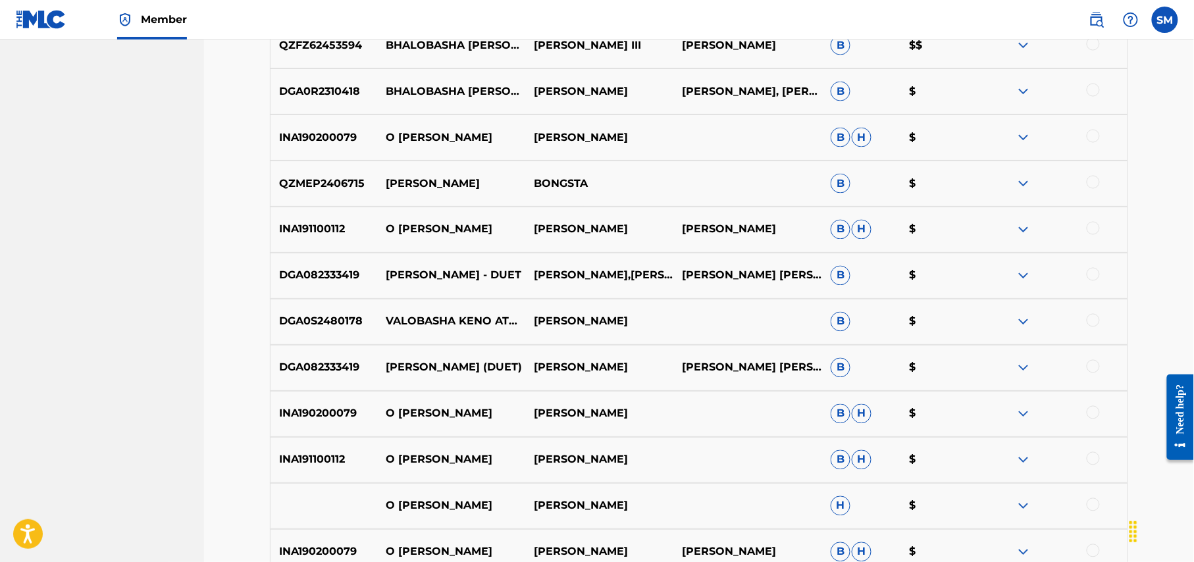
click at [1095, 275] on div at bounding box center [1093, 274] width 13 height 13
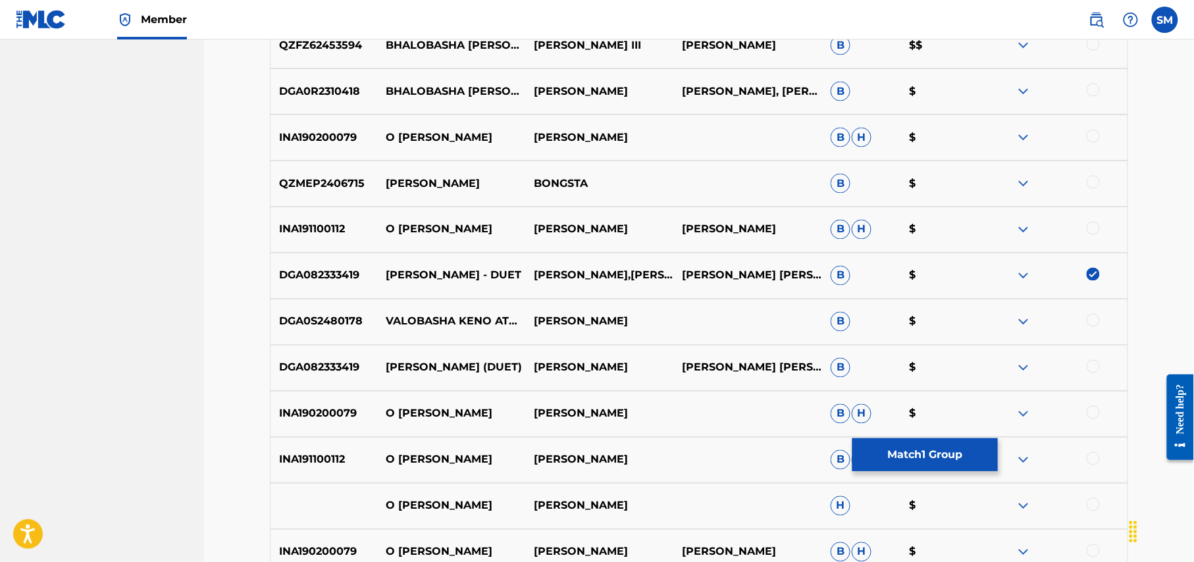
click at [1090, 367] on div at bounding box center [1093, 366] width 13 height 13
click at [1093, 321] on div at bounding box center [1093, 320] width 13 height 13
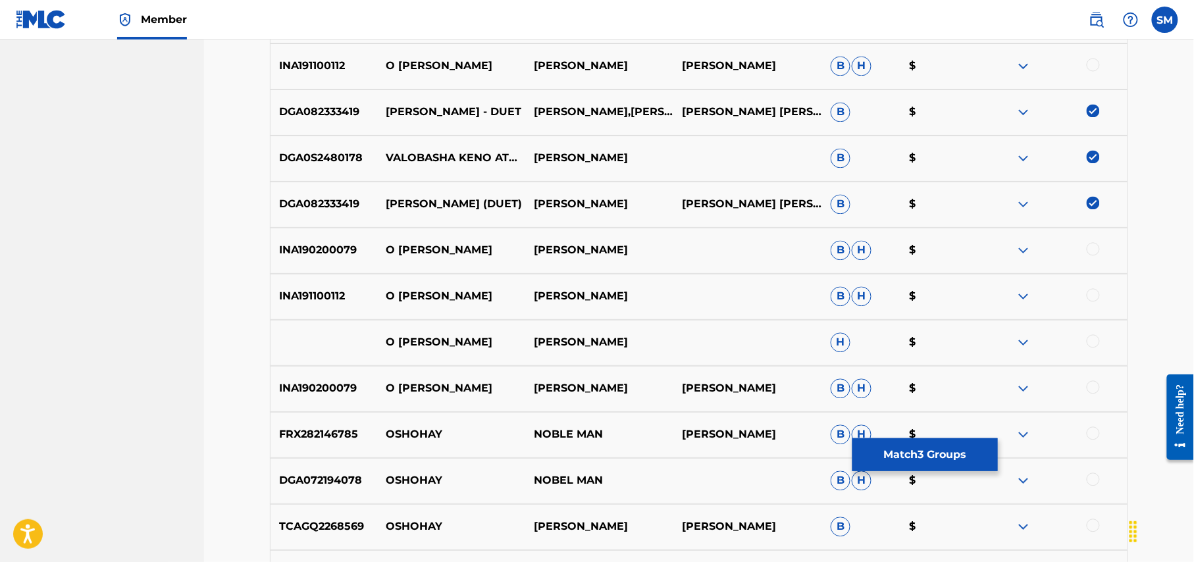
scroll to position [878, 0]
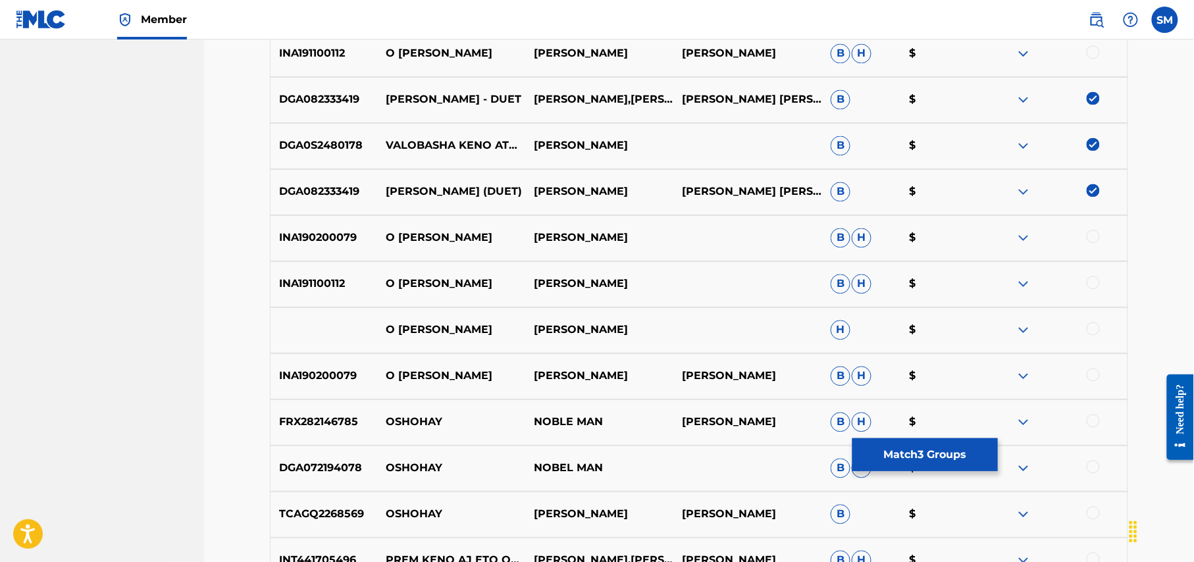
click at [946, 452] on button "Match 3 Groups" at bounding box center [924, 454] width 145 height 33
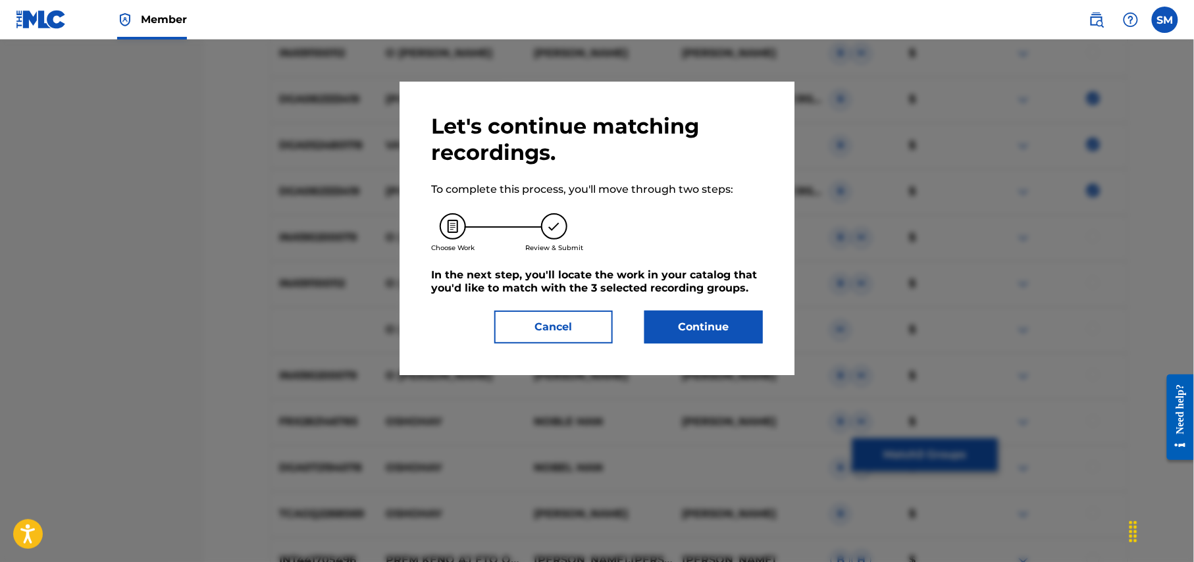
click at [725, 338] on button "Continue" at bounding box center [703, 327] width 118 height 33
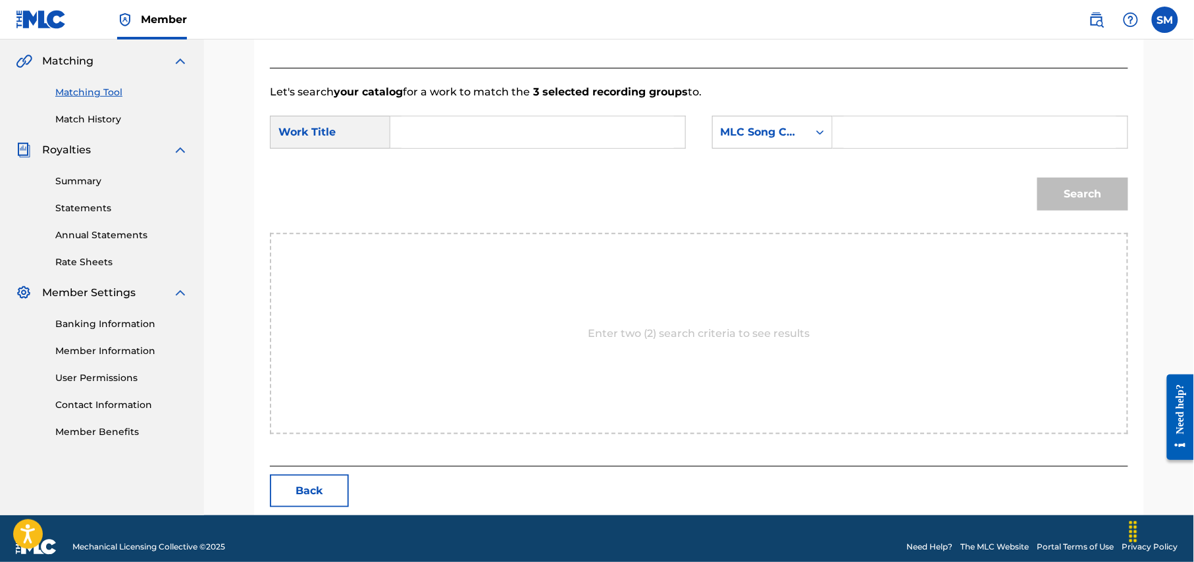
scroll to position [315, 0]
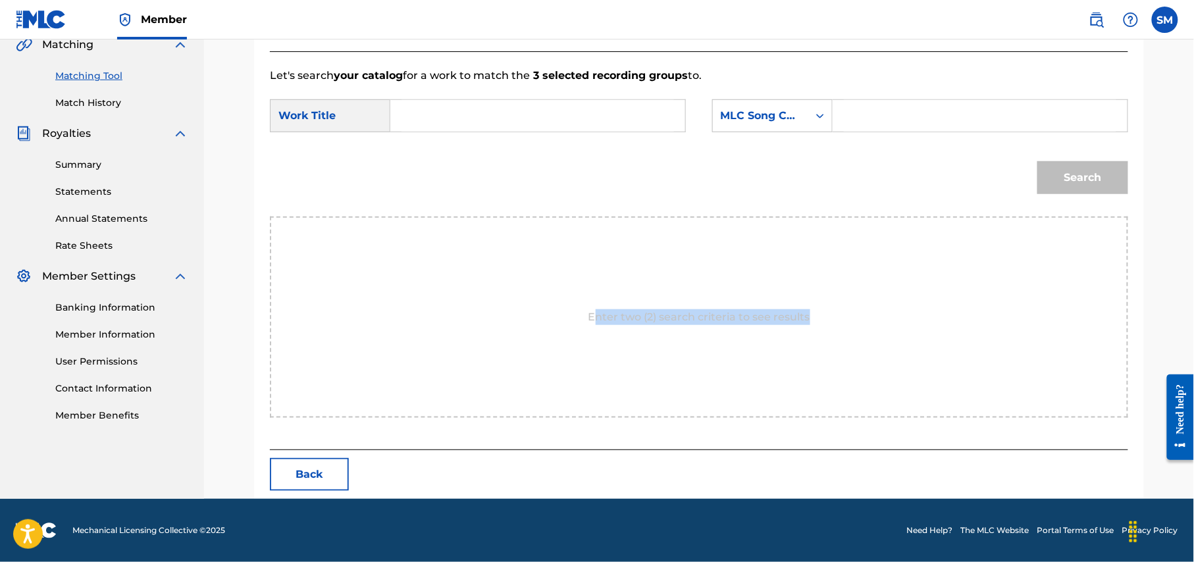
drag, startPoint x: 822, startPoint y: 314, endPoint x: 598, endPoint y: 315, distance: 224.5
click at [598, 315] on div "Enter two (2) search criteria to see results" at bounding box center [699, 317] width 858 height 201
click at [604, 352] on div "Enter two (2) search criteria to see results" at bounding box center [699, 317] width 858 height 201
click at [482, 249] on div "Enter two (2) search criteria to see results" at bounding box center [699, 317] width 858 height 201
click at [506, 114] on input "Search Form" at bounding box center [538, 116] width 273 height 32
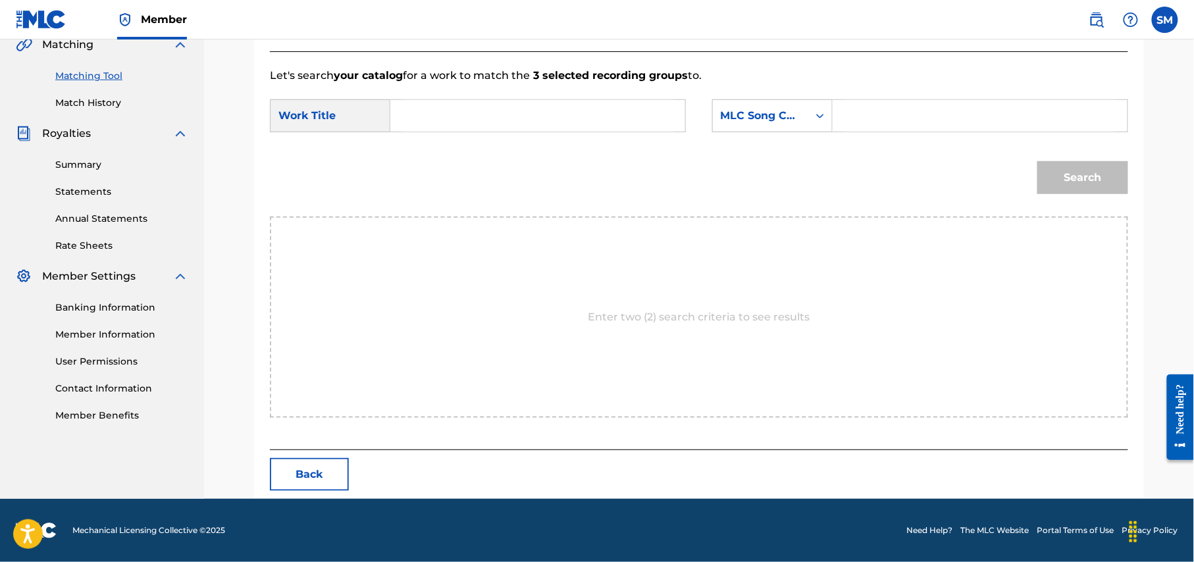
click at [507, 114] on input "Search Form" at bounding box center [538, 116] width 273 height 32
click at [507, 111] on input "Search Form" at bounding box center [538, 116] width 273 height 32
click at [814, 116] on icon "Search Form" at bounding box center [820, 115] width 13 height 13
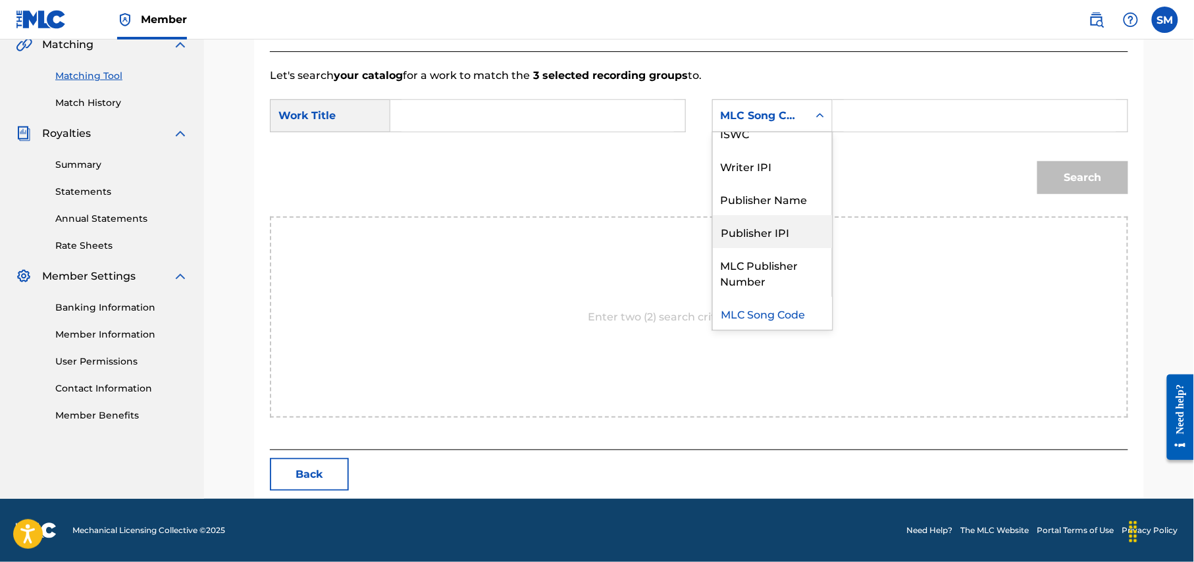
scroll to position [0, 0]
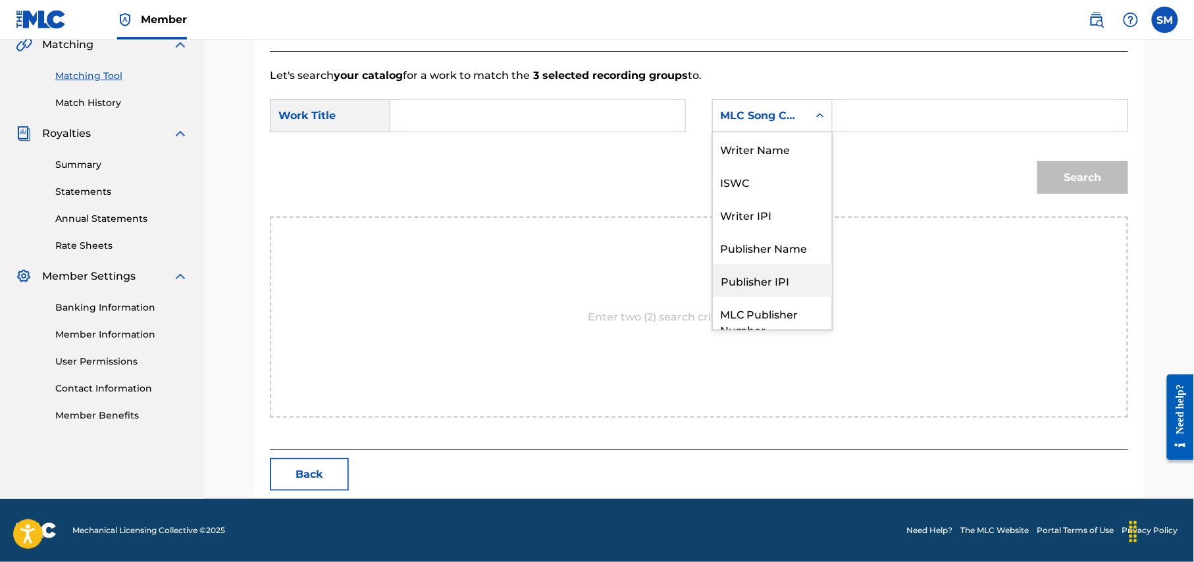
click at [783, 285] on div "Publisher IPI" at bounding box center [772, 280] width 119 height 33
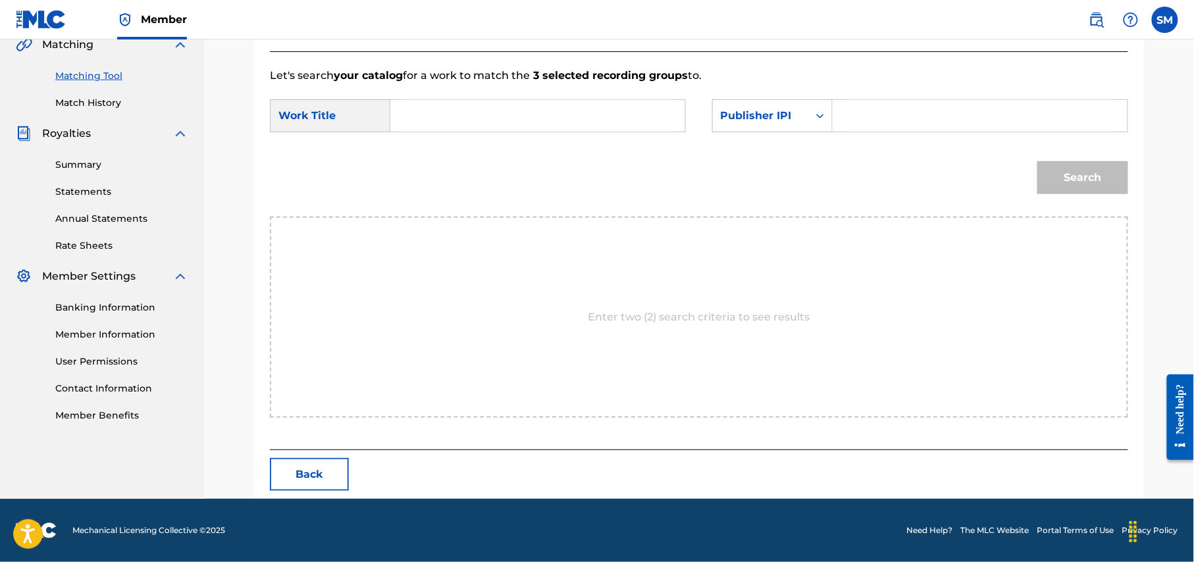
click at [930, 111] on input "Search Form" at bounding box center [980, 116] width 273 height 32
type input "01174976511"
click at [833, 185] on div "Search" at bounding box center [699, 182] width 858 height 68
click at [585, 122] on input "Search Form" at bounding box center [538, 116] width 273 height 32
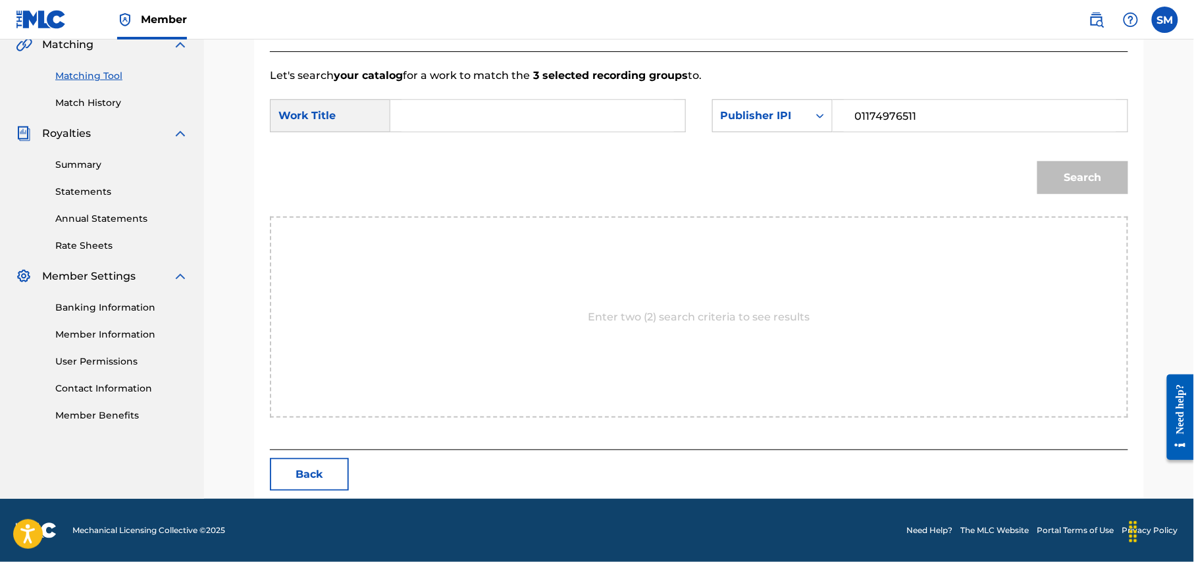
paste input "[PERSON_NAME]"
type input "[PERSON_NAME]"
click at [1070, 178] on button "Search" at bounding box center [1082, 177] width 91 height 33
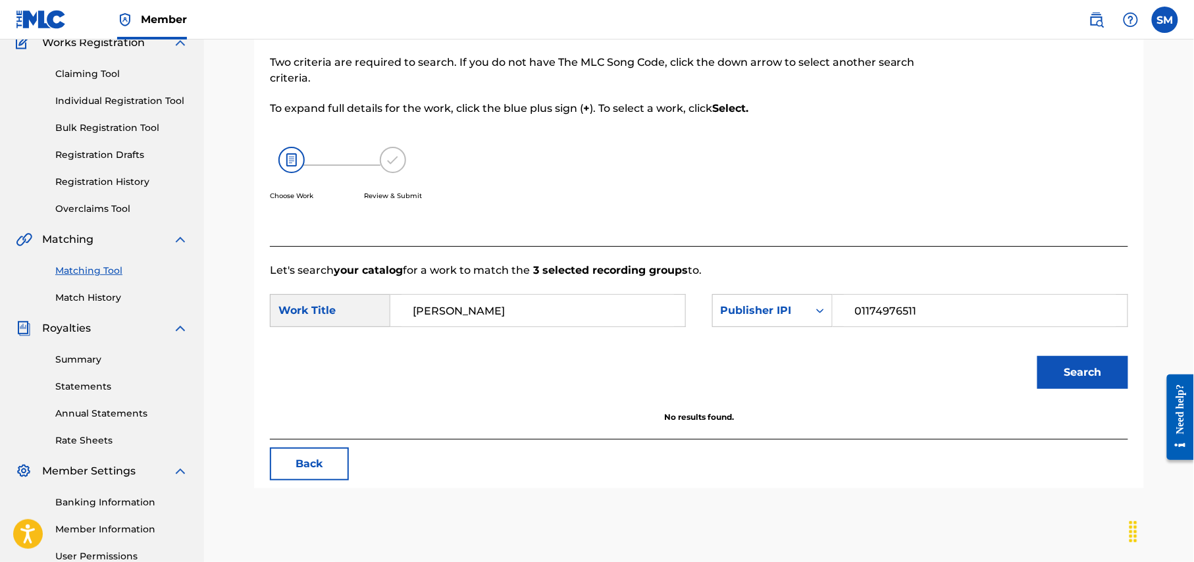
scroll to position [253, 0]
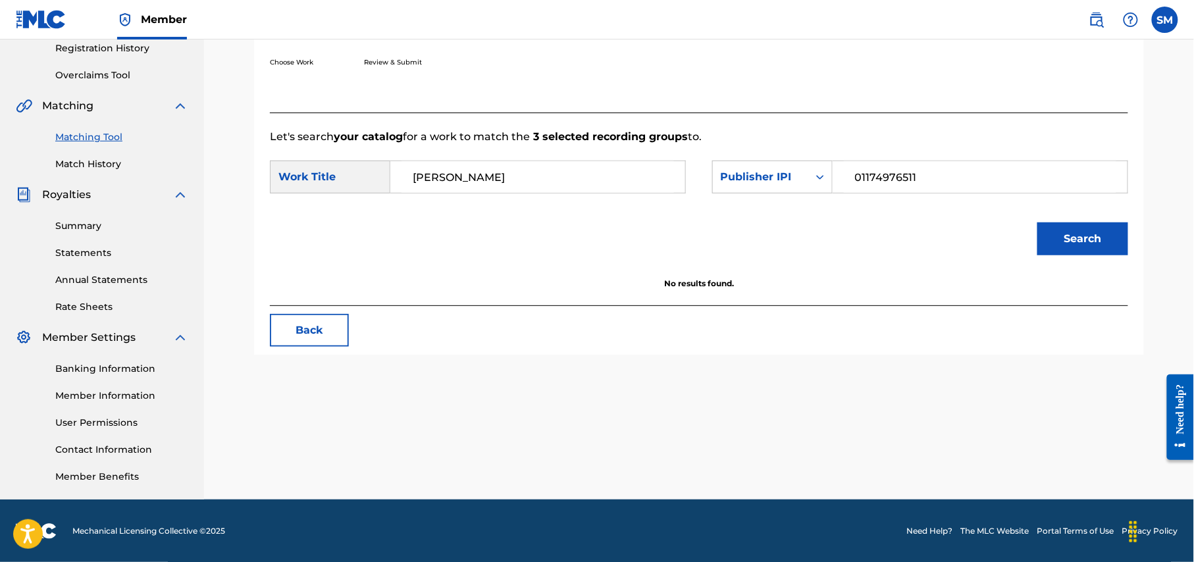
click at [111, 162] on link "Match History" at bounding box center [121, 164] width 133 height 14
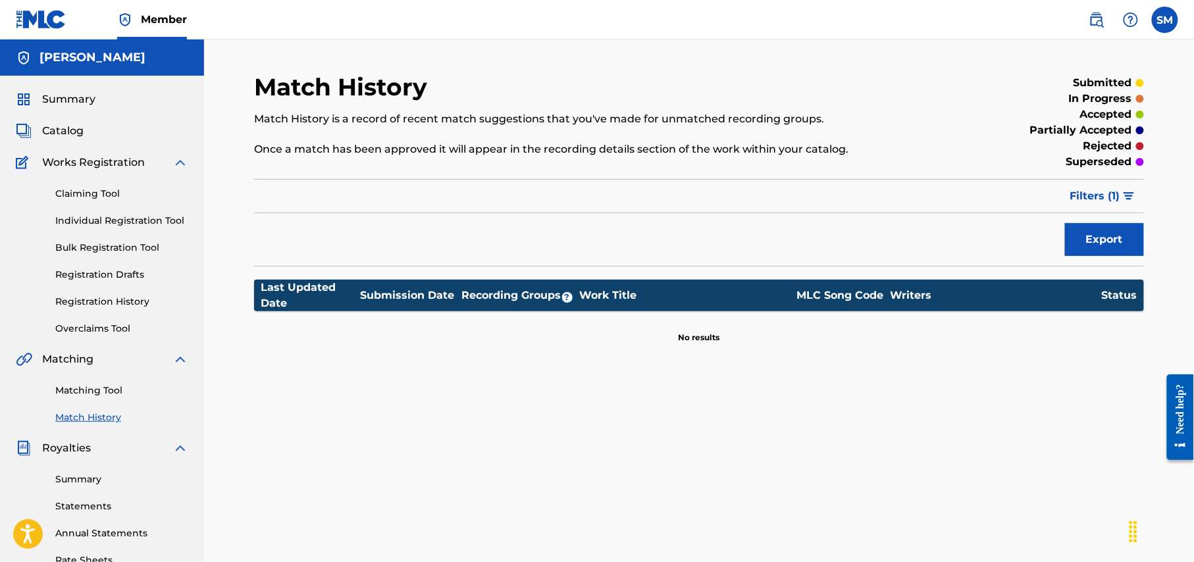
scroll to position [253, 0]
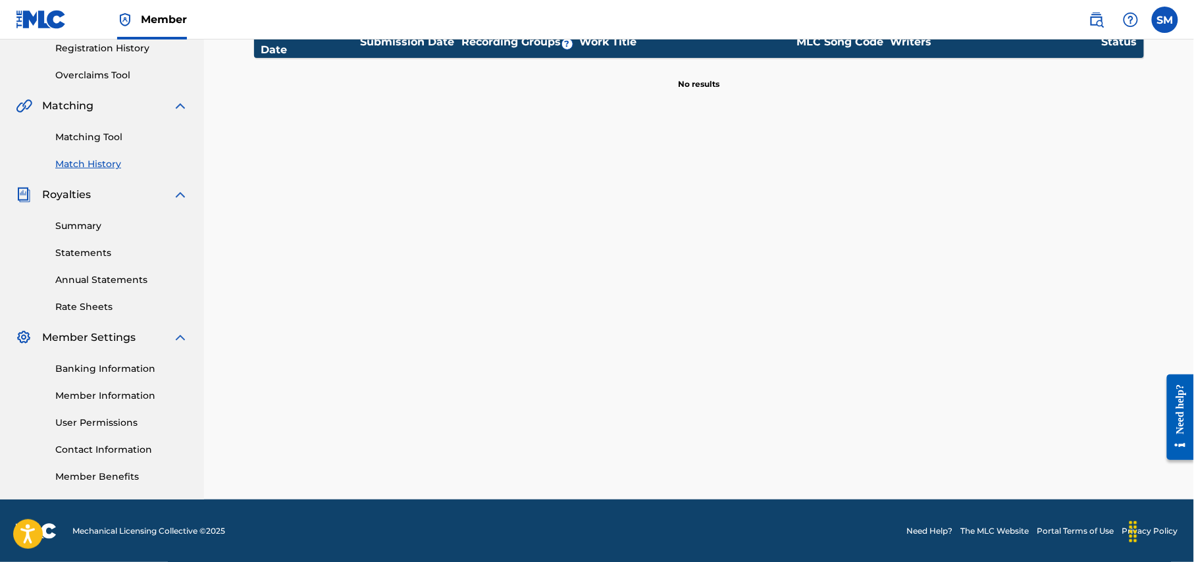
click at [132, 393] on link "Member Information" at bounding box center [121, 396] width 133 height 14
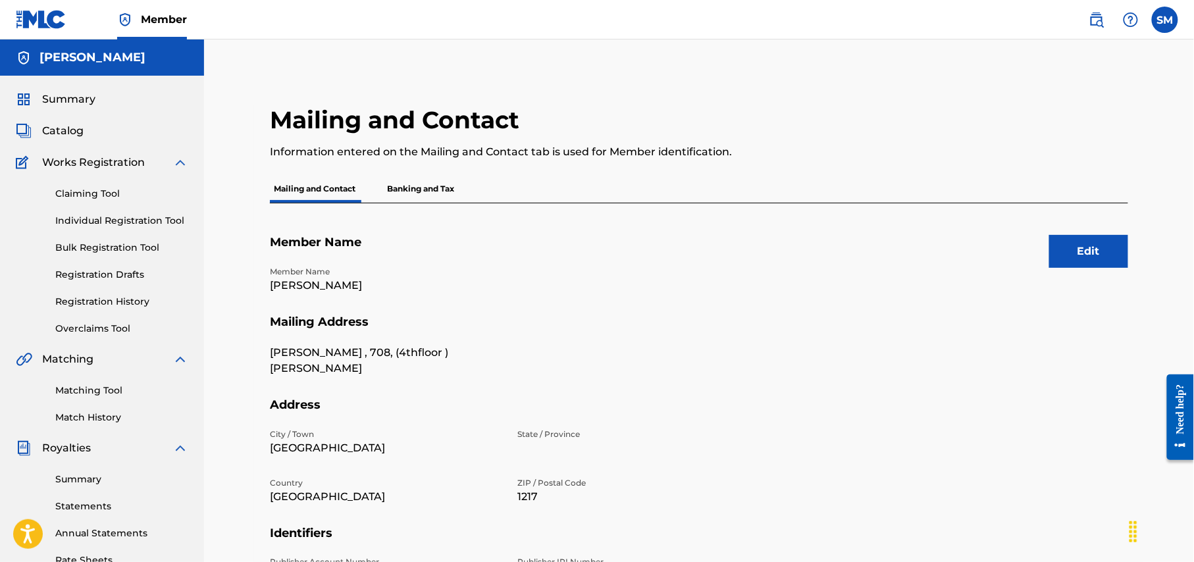
click at [433, 188] on p "Banking and Tax" at bounding box center [420, 189] width 75 height 28
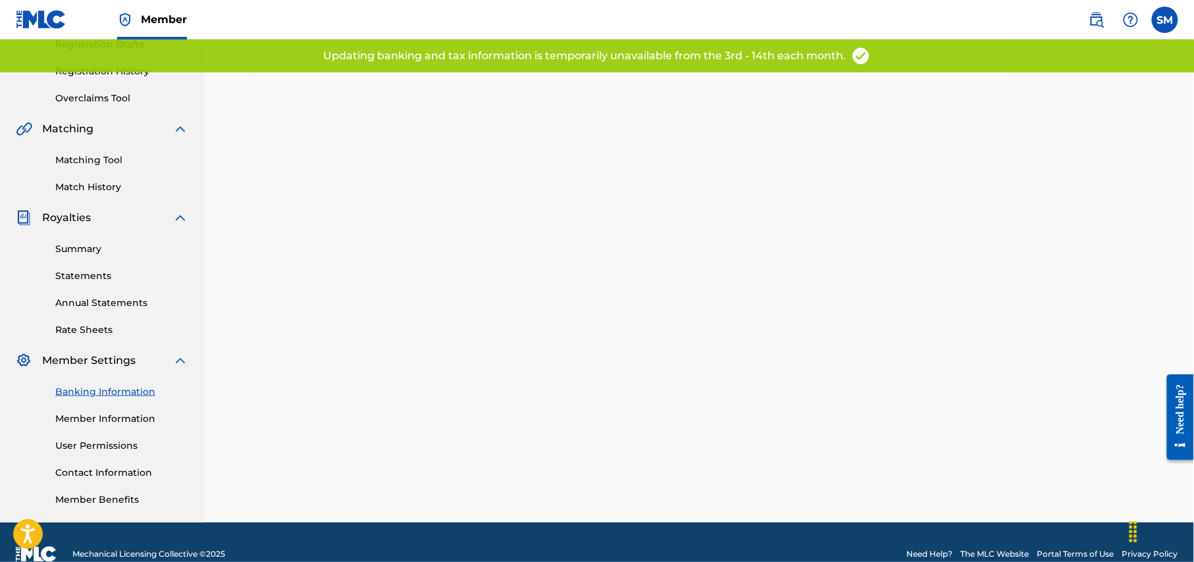
scroll to position [253, 0]
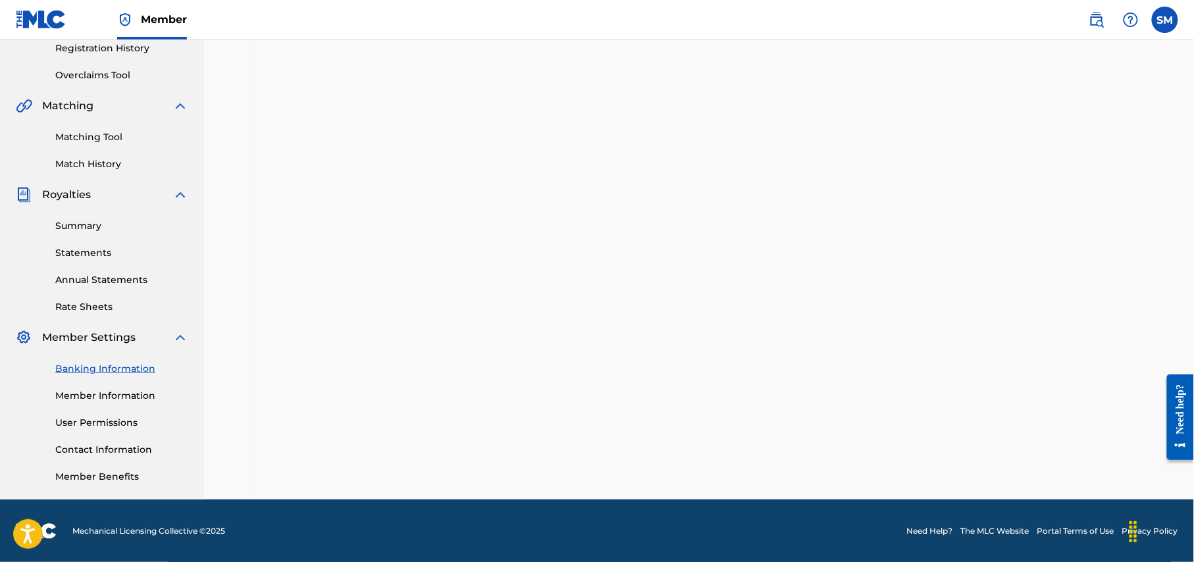
click at [137, 387] on div "Banking Information Member Information User Permissions Contact Information Mem…" at bounding box center [102, 415] width 172 height 138
click at [149, 396] on link "Member Information" at bounding box center [121, 396] width 133 height 14
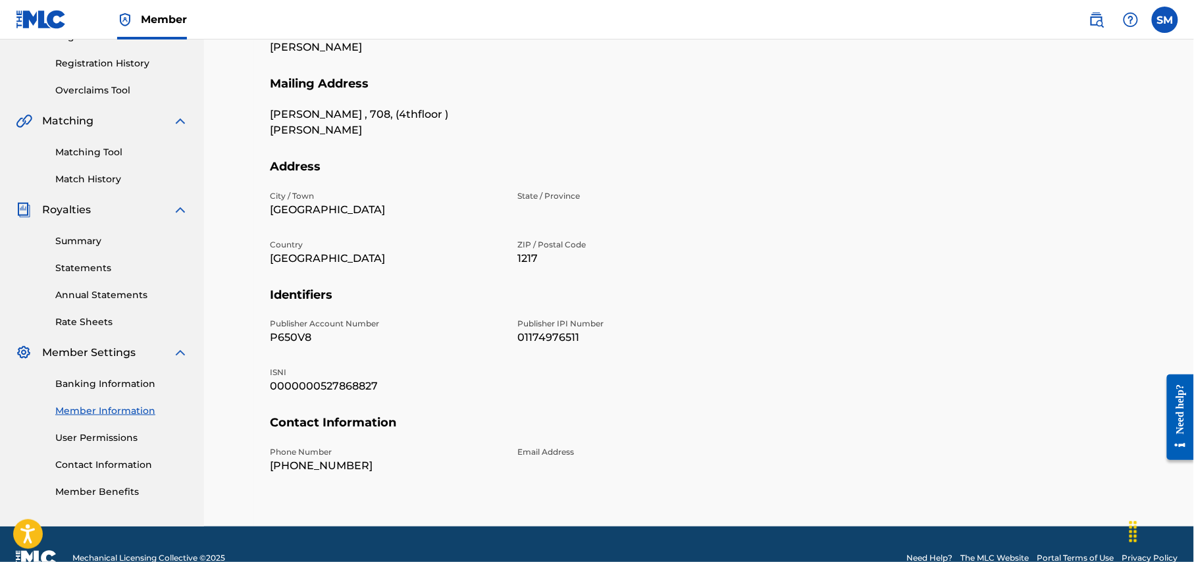
scroll to position [265, 0]
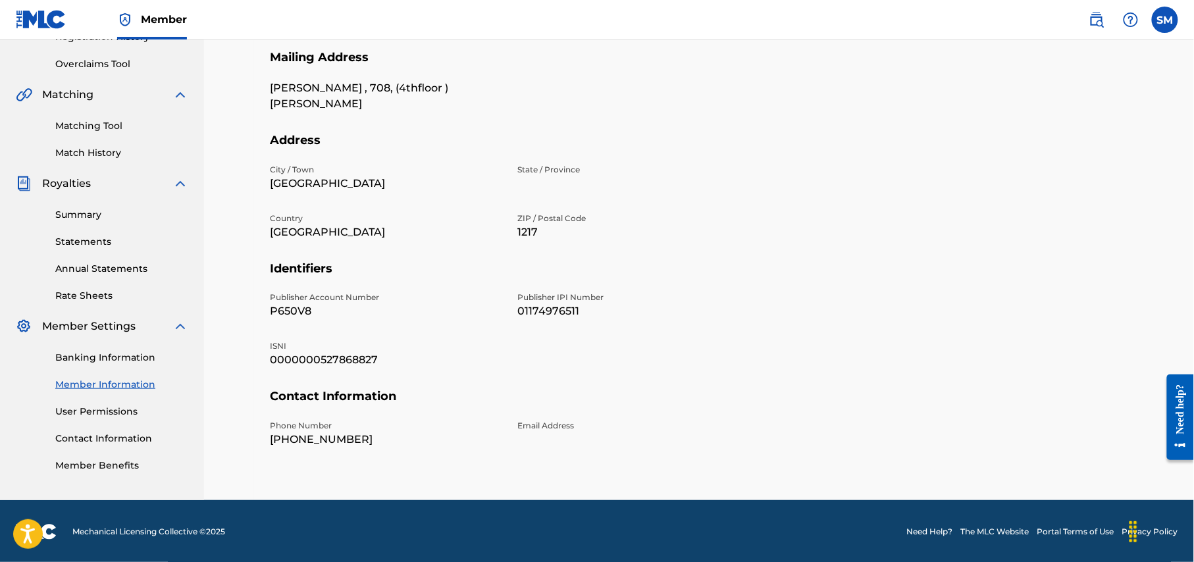
click at [97, 440] on link "Contact Information" at bounding box center [121, 439] width 133 height 14
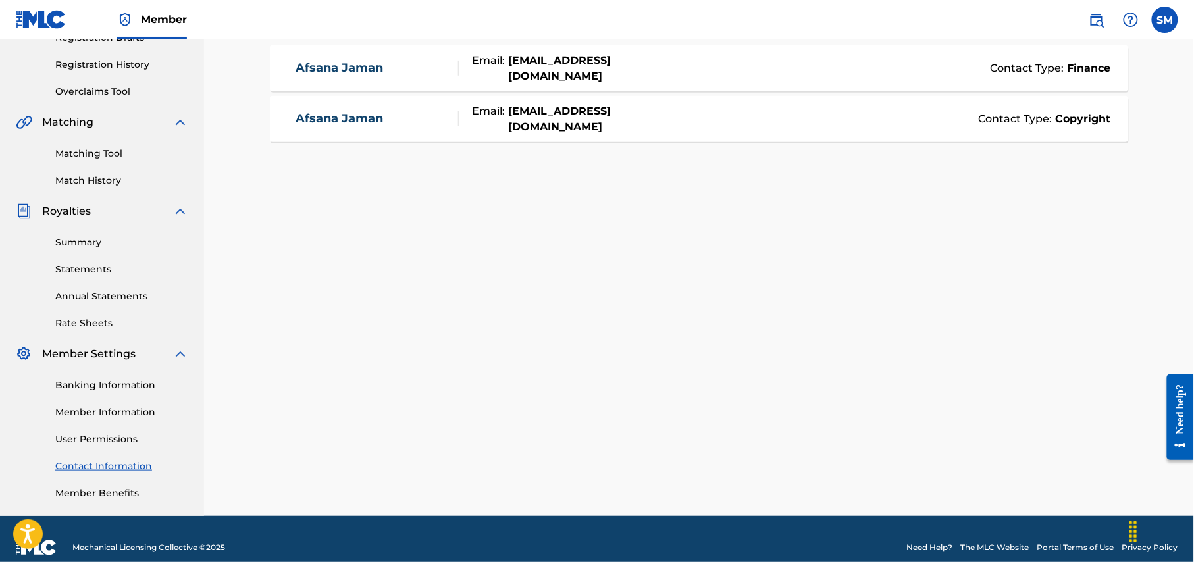
scroll to position [253, 0]
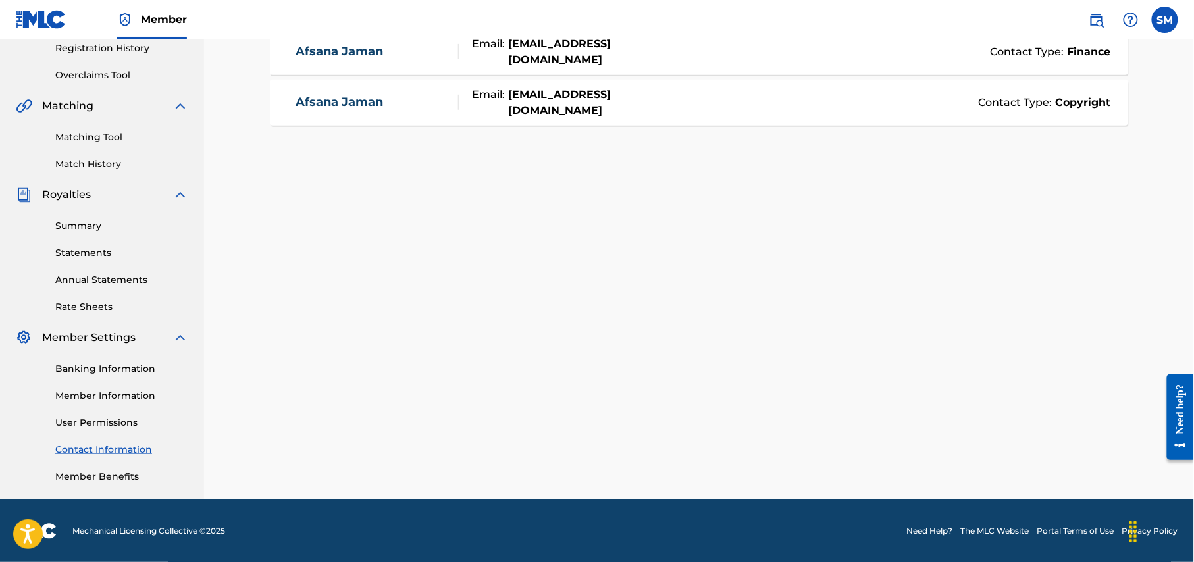
click at [107, 477] on link "Member Benefits" at bounding box center [121, 477] width 133 height 14
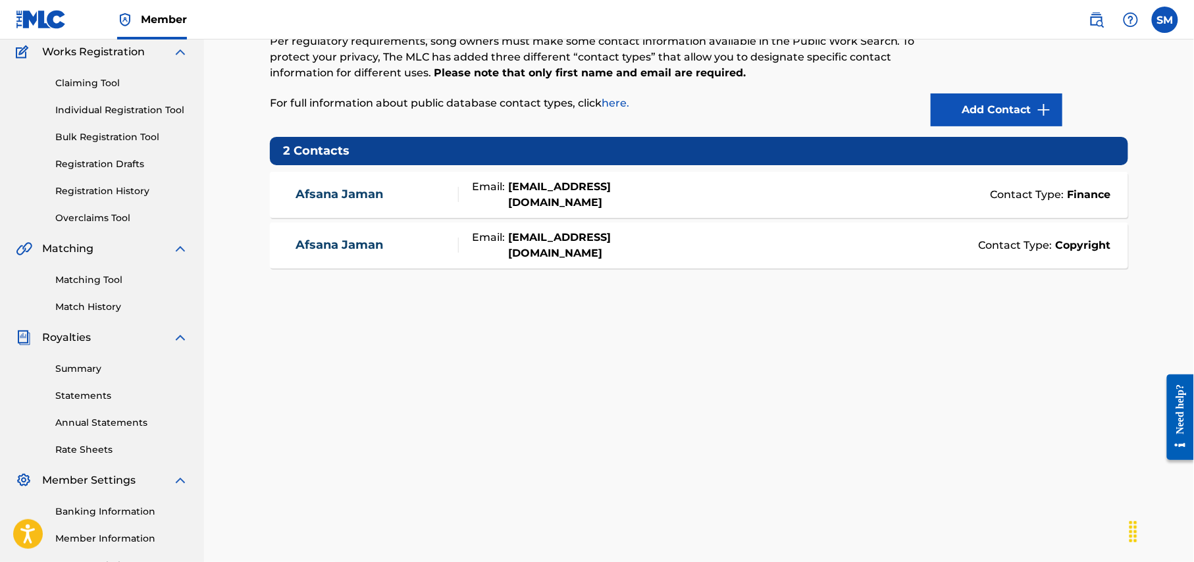
scroll to position [0, 0]
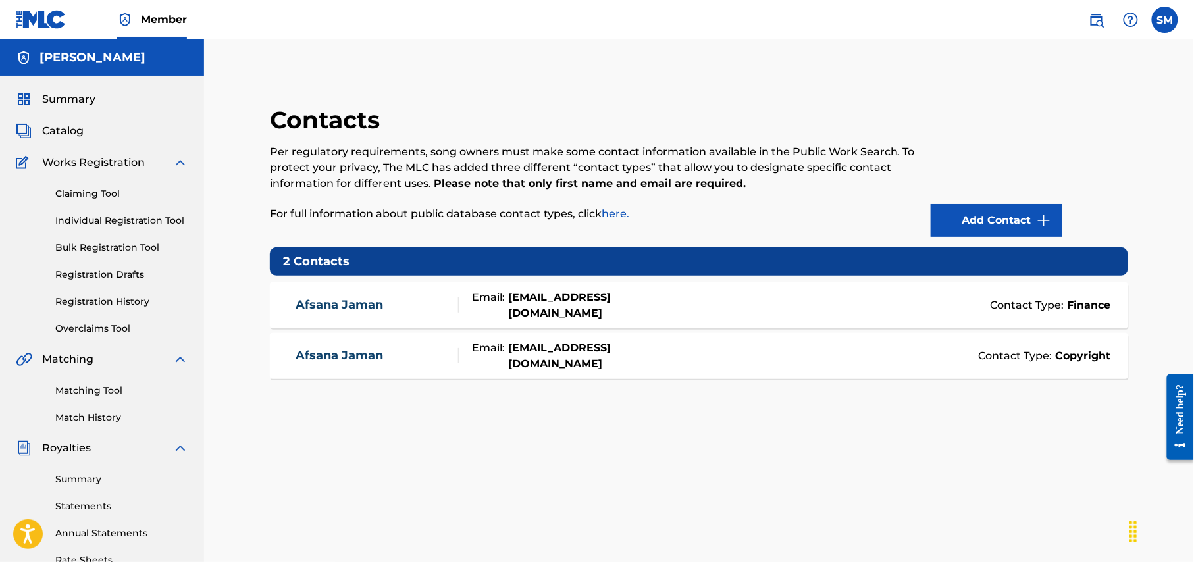
click at [1172, 13] on label at bounding box center [1165, 20] width 26 height 26
click at [1165, 20] on input "SM [PERSON_NAME] [EMAIL_ADDRESS][DOMAIN_NAME] Profile Log out" at bounding box center [1165, 20] width 0 height 0
click at [1038, 144] on link "Profile" at bounding box center [1035, 142] width 26 height 12
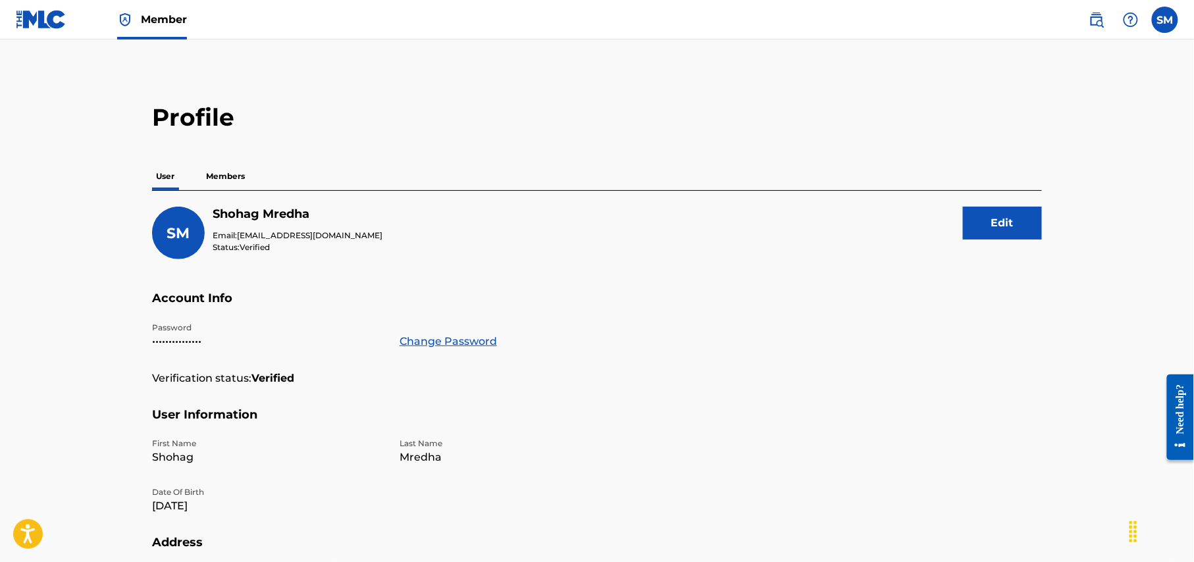
click at [220, 172] on p "Members" at bounding box center [225, 177] width 47 height 28
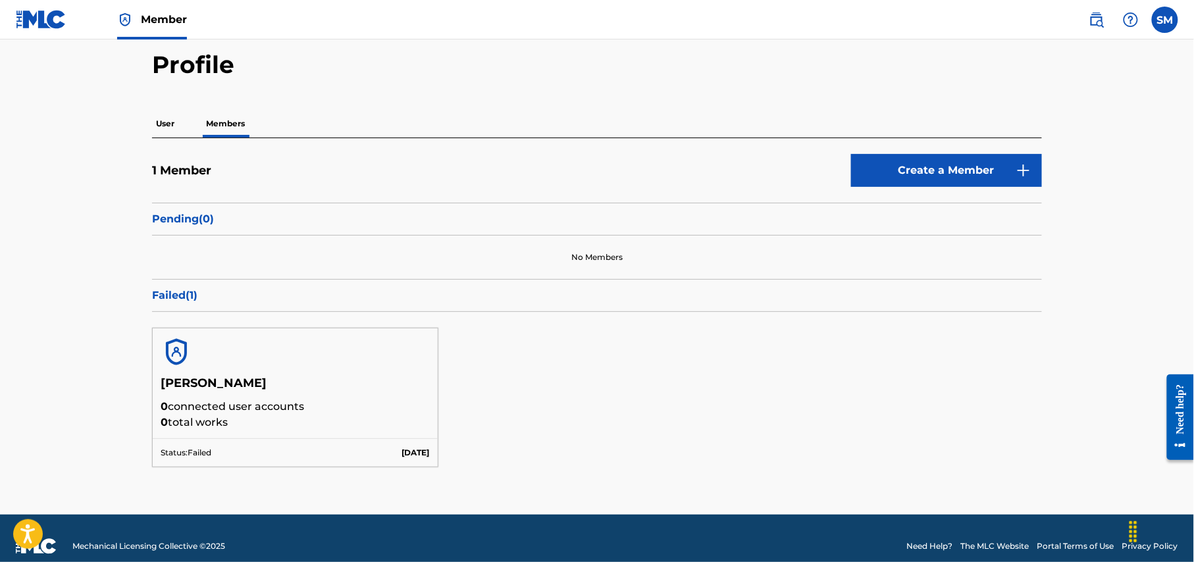
scroll to position [69, 0]
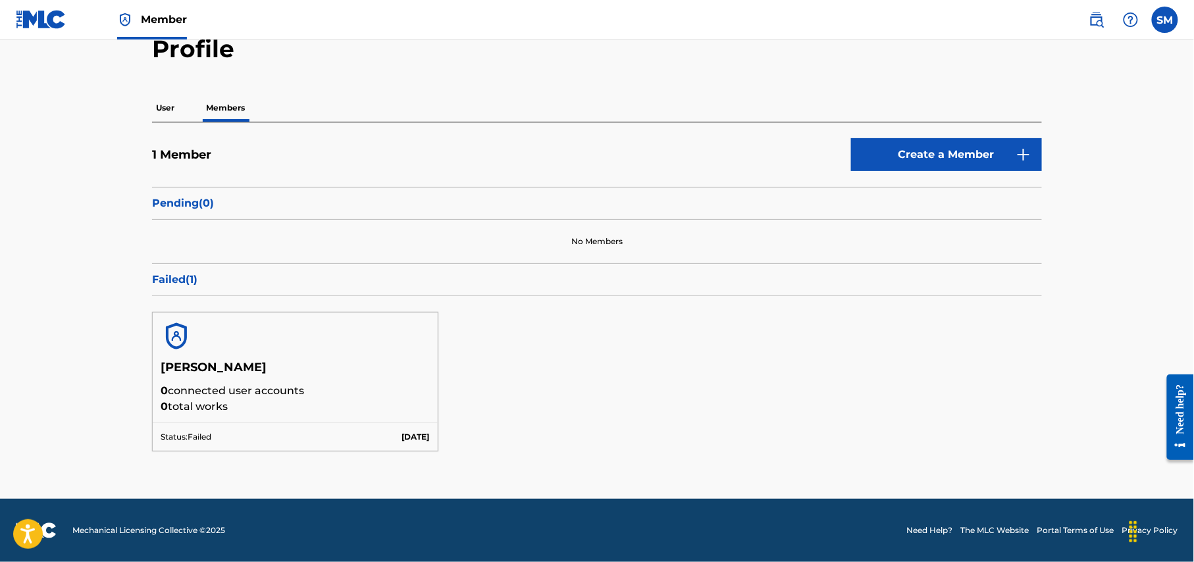
click at [191, 441] on p "Status: Failed" at bounding box center [186, 437] width 51 height 12
click at [946, 163] on link "Create a Member" at bounding box center [946, 154] width 191 height 33
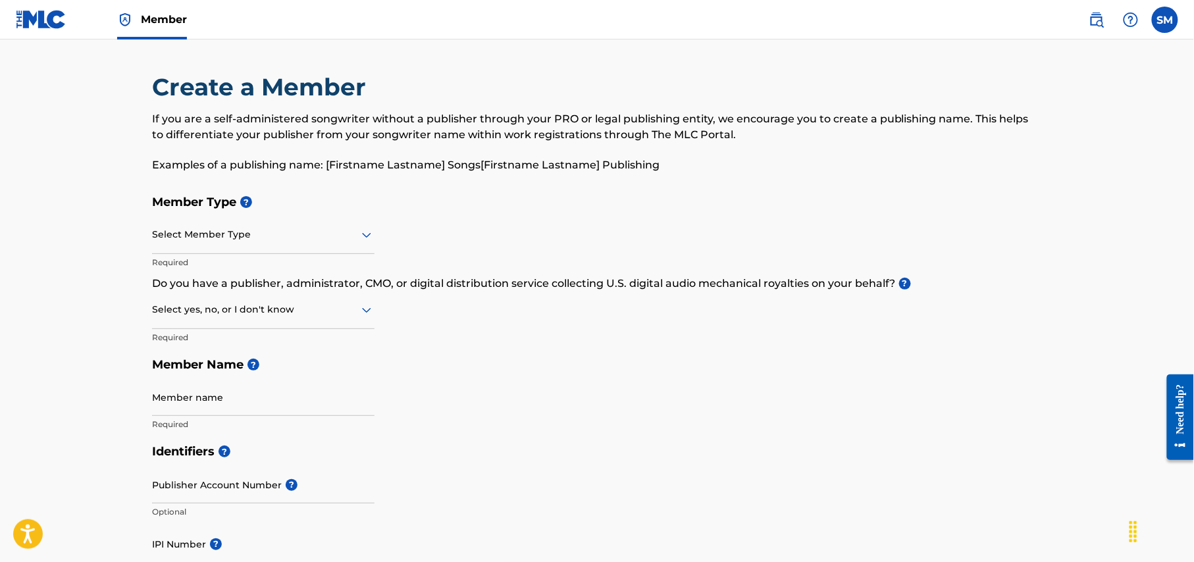
click at [367, 237] on icon at bounding box center [366, 235] width 9 height 5
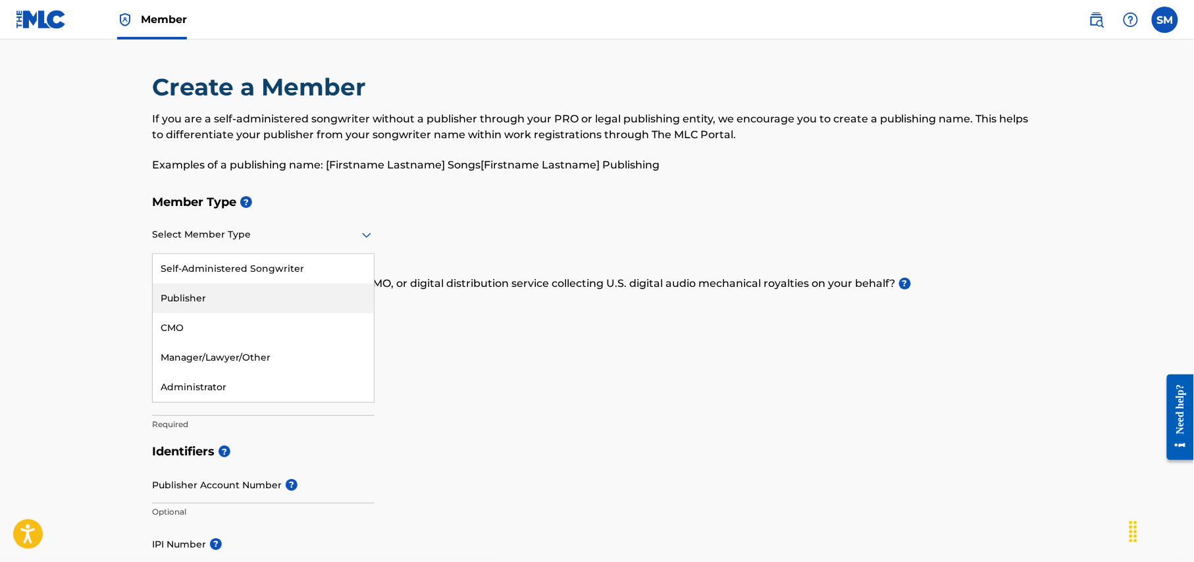
click at [277, 299] on div "Publisher" at bounding box center [263, 299] width 221 height 30
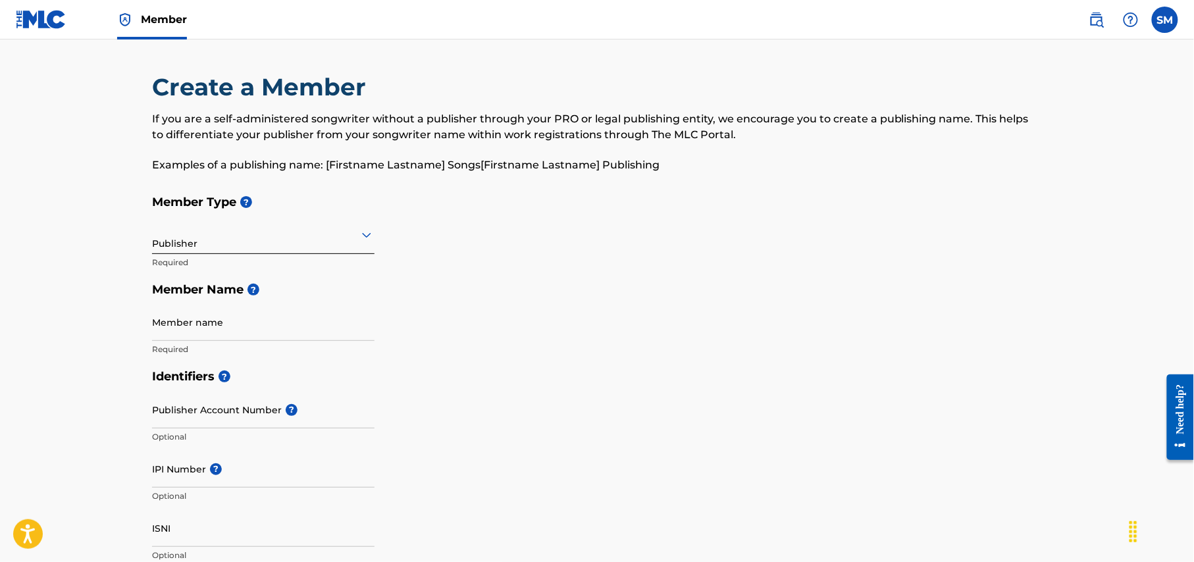
click at [533, 341] on div "Member Type ? Publisher Required Member Name ? Member name Required" at bounding box center [597, 275] width 890 height 174
click at [276, 328] on input "Member name" at bounding box center [263, 322] width 223 height 38
click at [585, 353] on div "Member Type ? Publisher Required Member Name ? Member name Required" at bounding box center [597, 275] width 890 height 174
click at [266, 422] on input "Publisher Account Number ?" at bounding box center [263, 410] width 223 height 38
click at [642, 359] on div "Member Type ? Publisher Required Member Name ? Member name Required" at bounding box center [597, 275] width 890 height 174
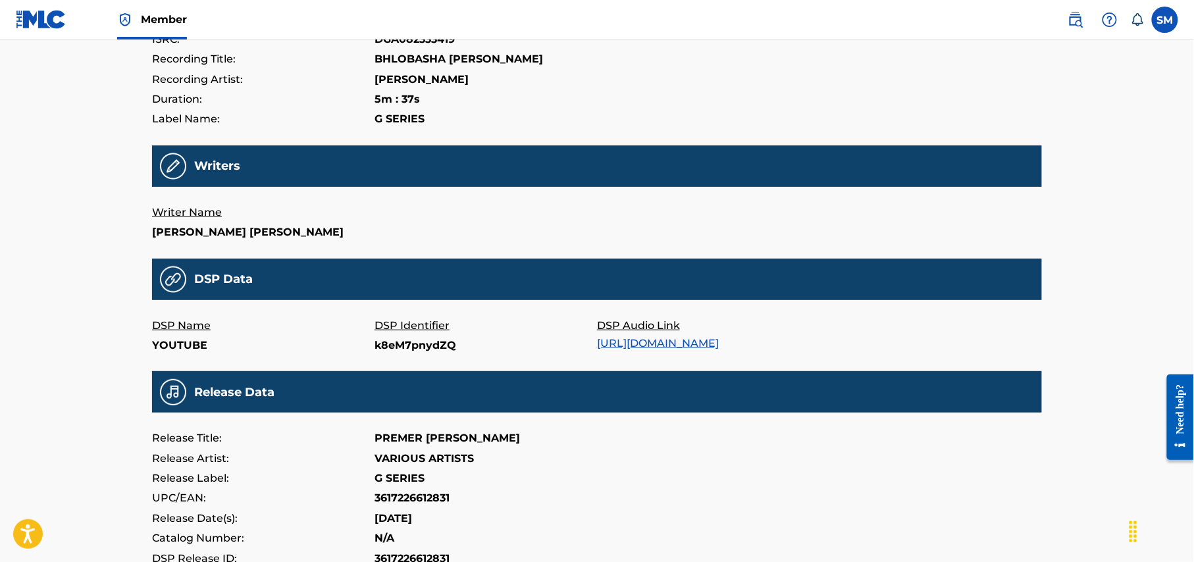
scroll to position [175, 0]
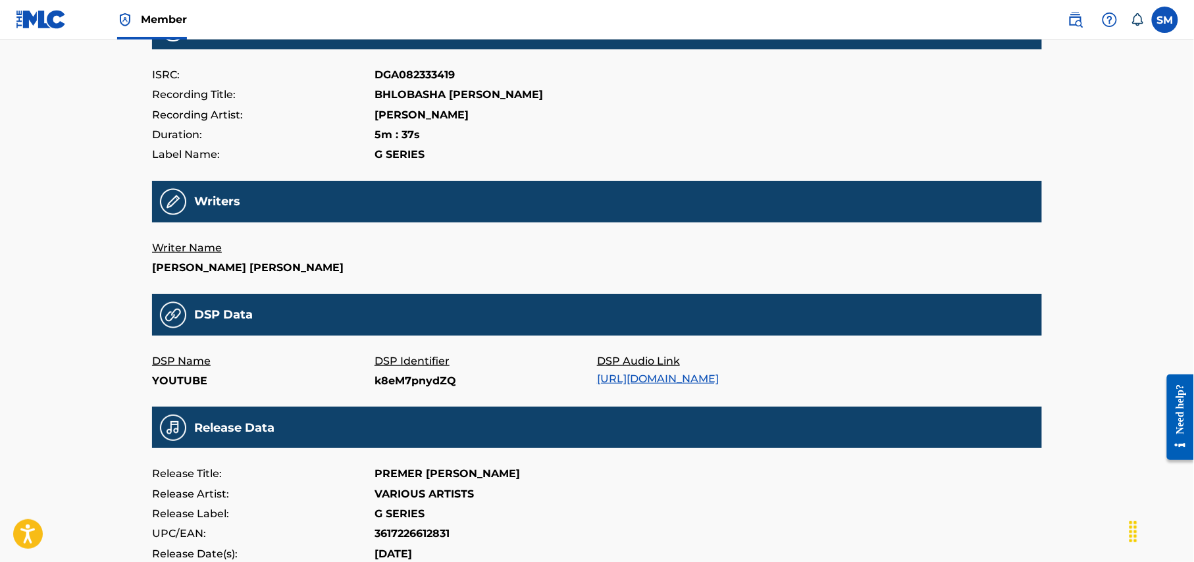
click at [188, 249] on p "Writer Name" at bounding box center [263, 248] width 223 height 20
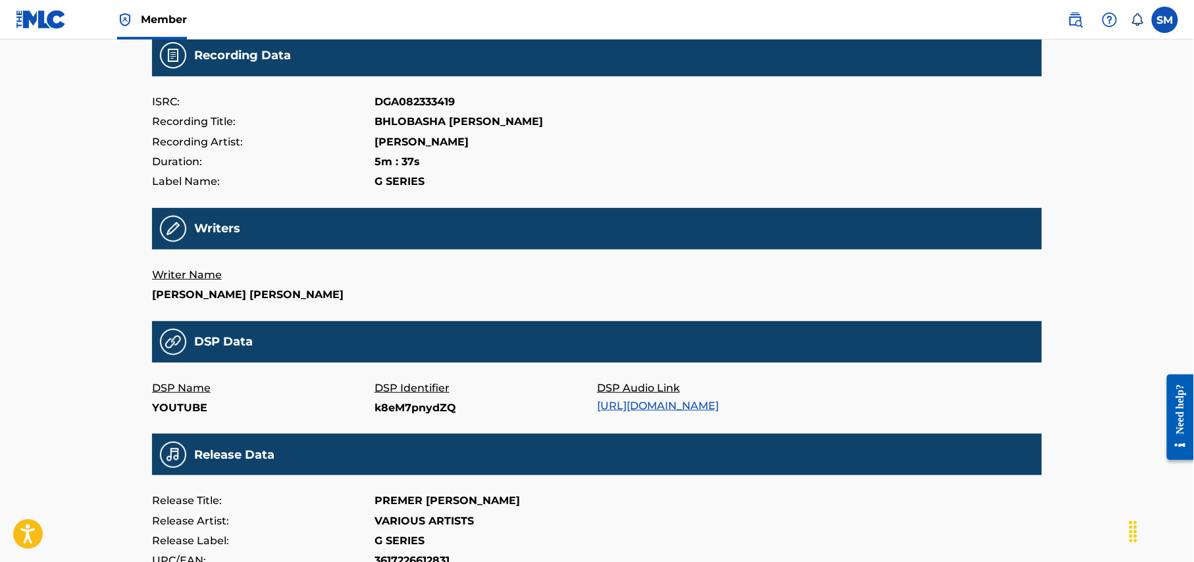
scroll to position [0, 0]
